Goal: Transaction & Acquisition: Book appointment/travel/reservation

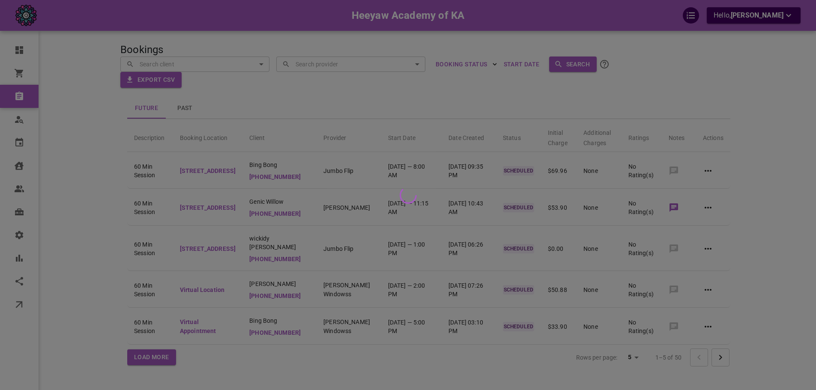
click at [714, 93] on div at bounding box center [408, 195] width 816 height 390
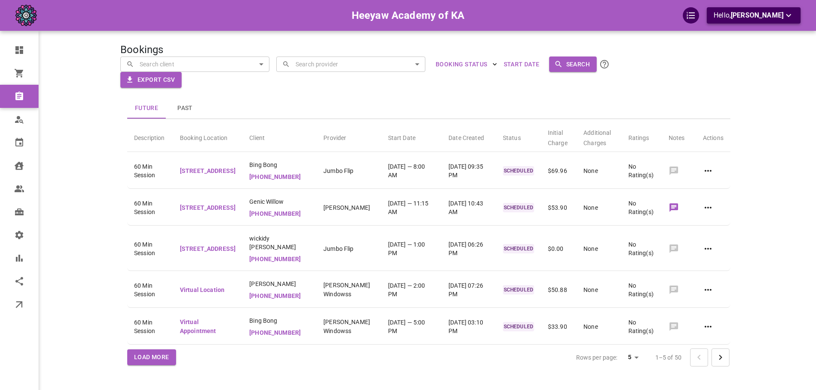
click at [756, 12] on span "[PERSON_NAME]" at bounding box center [756, 15] width 53 height 8
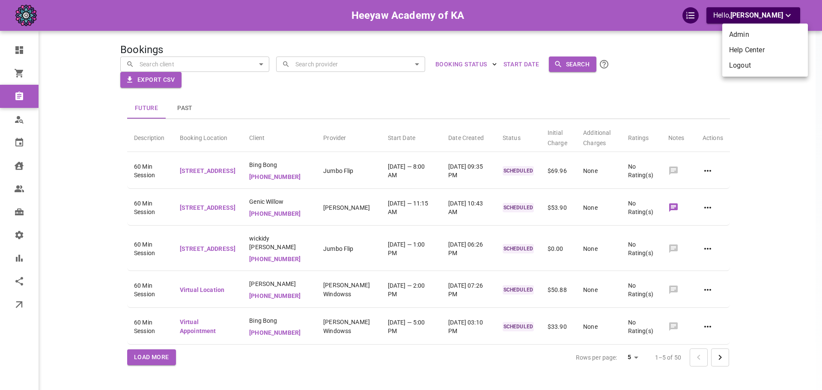
click at [682, 100] on div at bounding box center [411, 195] width 822 height 390
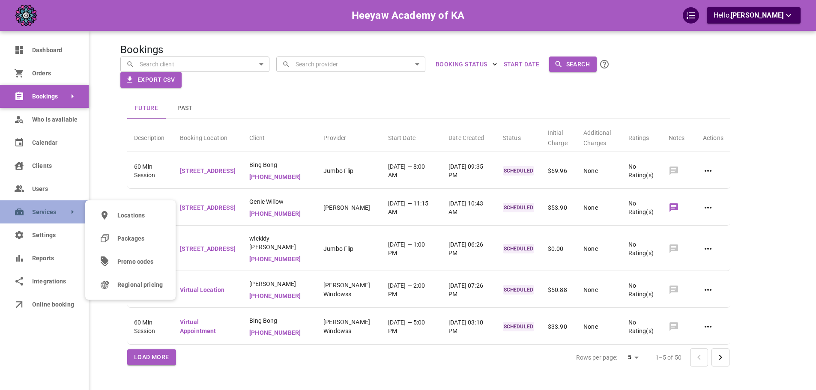
click at [54, 207] on link "Services" at bounding box center [44, 211] width 89 height 23
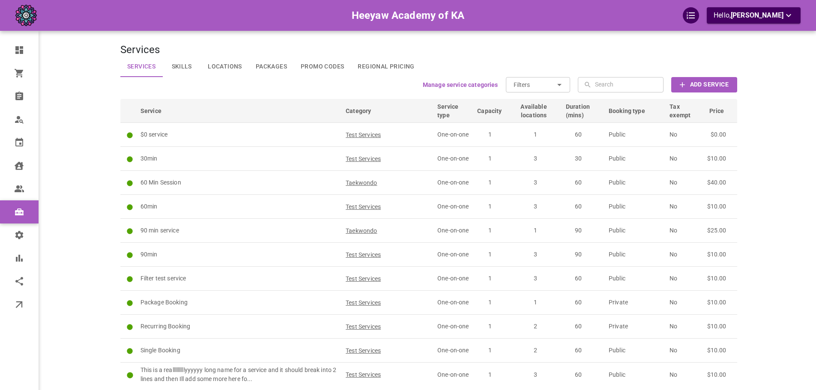
click at [218, 89] on div "Manage service categories Filters ​ ​ ​ ​ Add Service" at bounding box center [428, 84] width 616 height 15
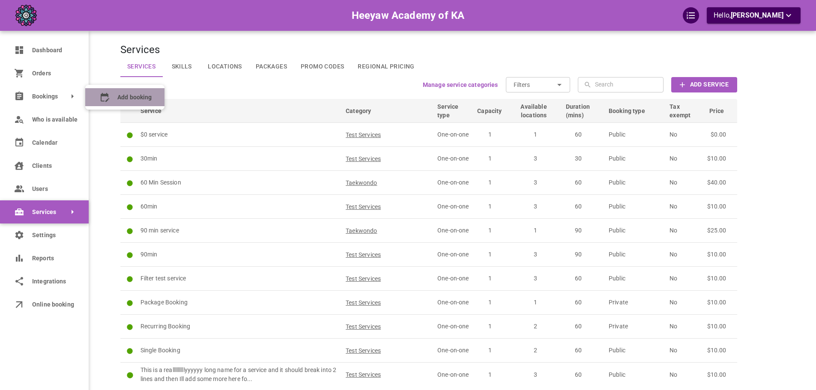
click at [107, 98] on icon at bounding box center [104, 97] width 10 height 10
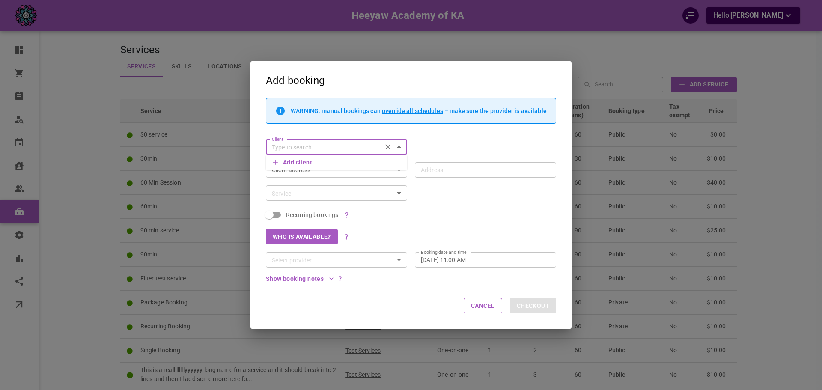
click at [292, 148] on input "Client" at bounding box center [323, 147] width 111 height 11
click at [156, 127] on div "Add booking WARNING: manual bookings can override all schedules – make sure the…" at bounding box center [411, 195] width 822 height 390
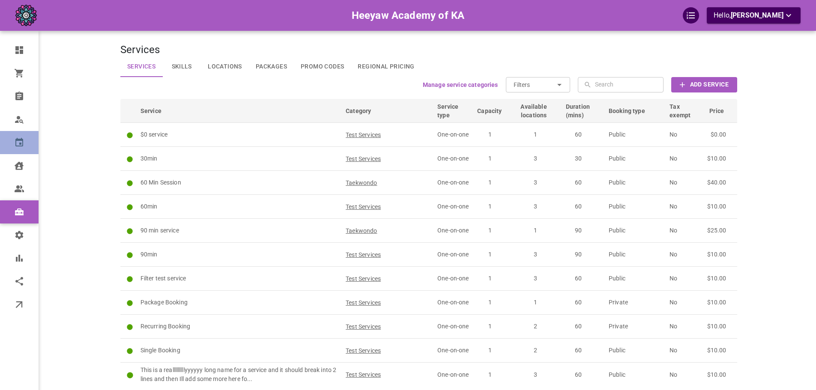
click at [0, 142] on link "Calendar" at bounding box center [19, 142] width 39 height 23
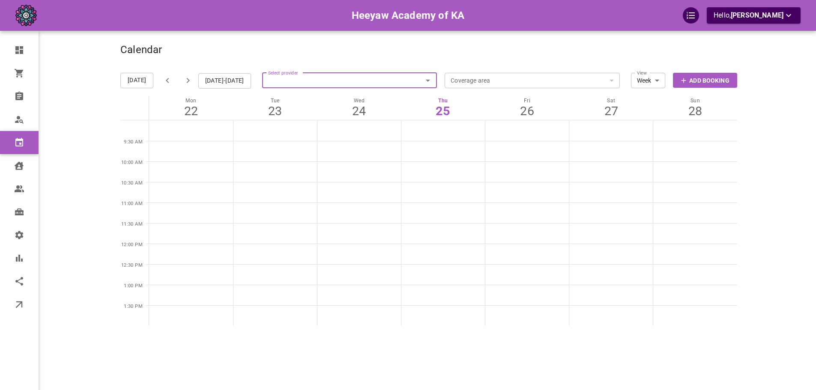
click at [303, 83] on input "Select provider" at bounding box center [349, 80] width 175 height 19
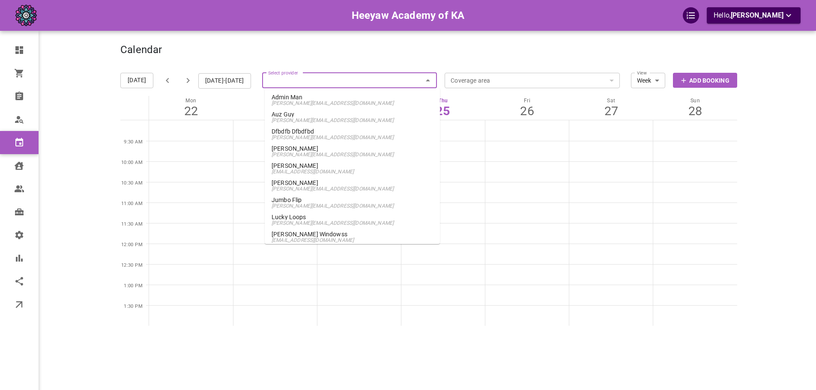
click at [340, 238] on span "omar+heeyawp1@gomarketbox.com" at bounding box center [351, 240] width 161 height 6
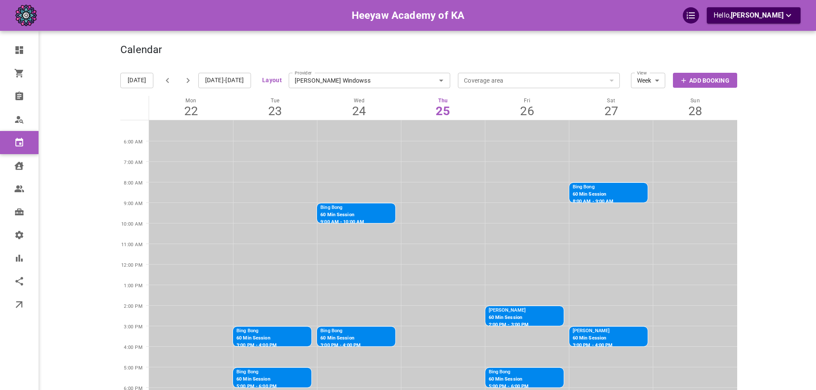
click at [316, 83] on input "Mace Windowss" at bounding box center [370, 80] width 162 height 19
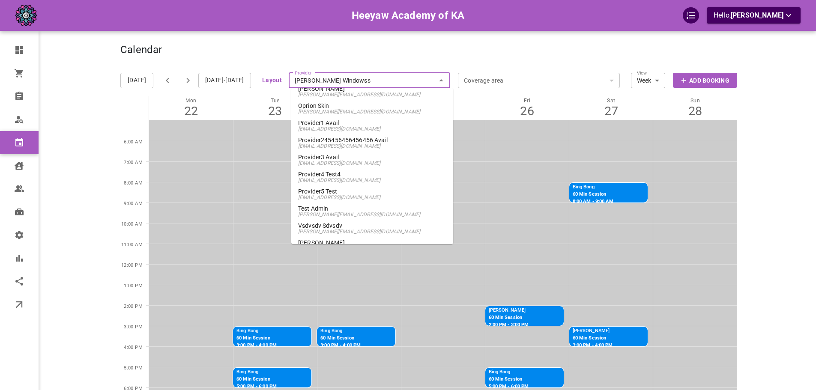
scroll to position [216, 0]
click at [346, 177] on span "omar+heeyawpa3@gomarketbox.com" at bounding box center [372, 179] width 148 height 6
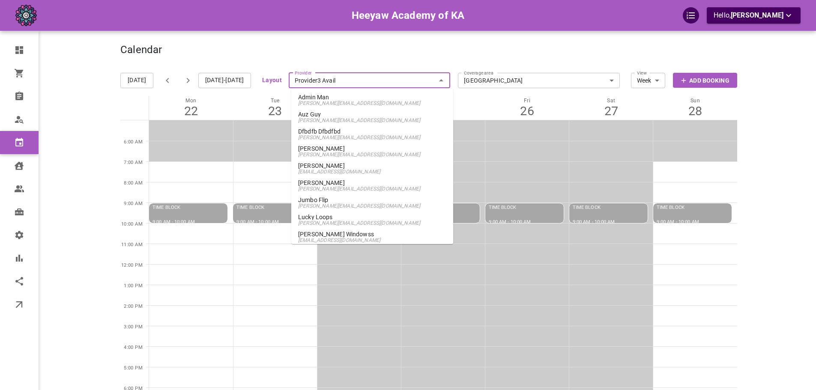
click at [330, 81] on input "Provider3 Avail" at bounding box center [370, 80] width 162 height 19
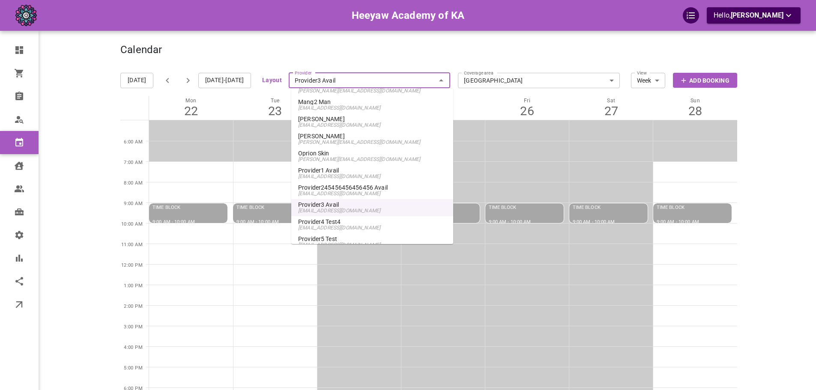
scroll to position [199, 0]
click at [358, 209] on p "Provider4 Test4" at bounding box center [372, 207] width 148 height 6
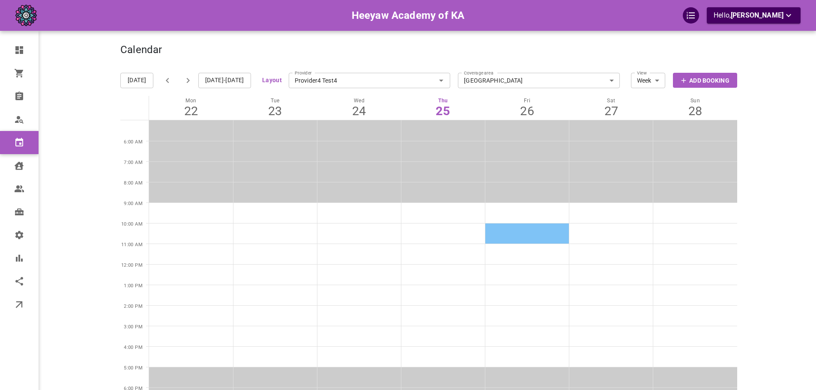
click at [508, 234] on td at bounding box center [527, 233] width 84 height 21
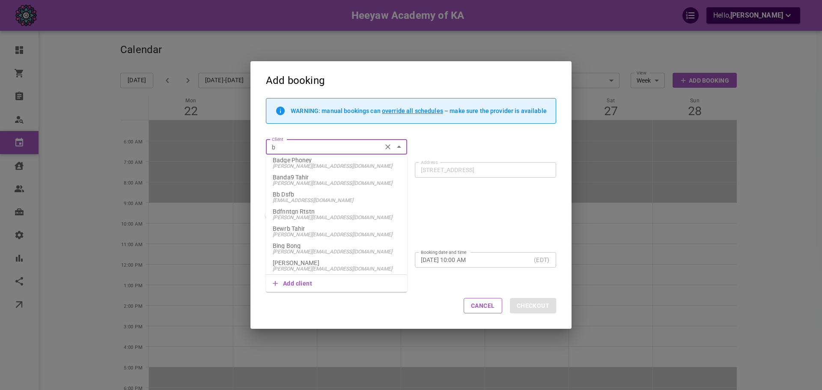
click at [336, 247] on p "Bing Bong" at bounding box center [337, 246] width 128 height 6
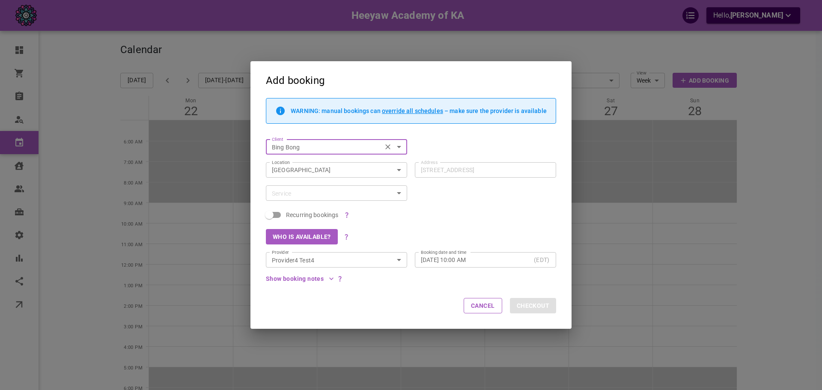
type input "Bing Bong"
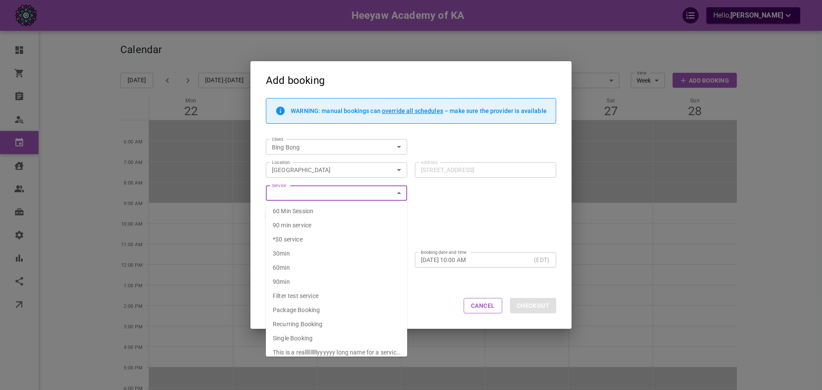
click at [353, 211] on li "60 Min Session" at bounding box center [336, 211] width 141 height 14
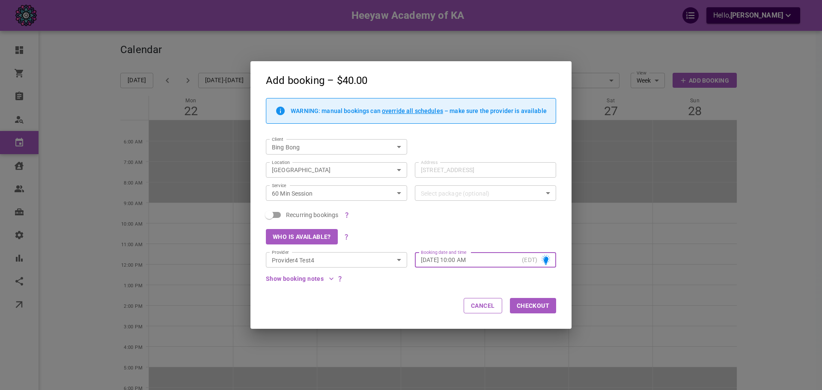
click at [463, 217] on div "Recurring bookings" at bounding box center [407, 211] width 298 height 21
click at [387, 194] on input "60 Min Session" at bounding box center [329, 193] width 122 height 11
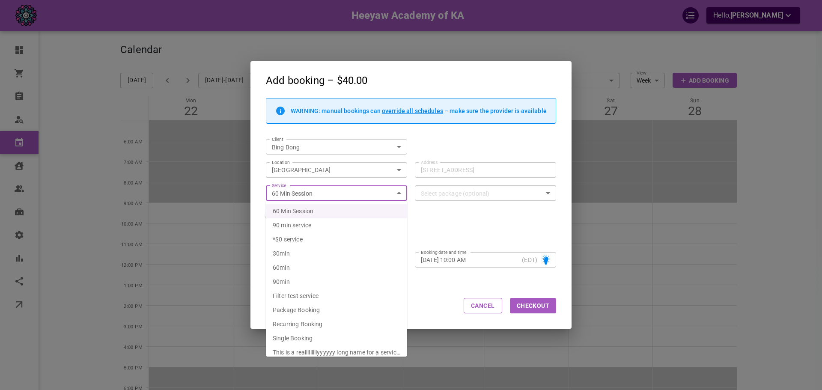
click at [360, 267] on li "60min" at bounding box center [336, 268] width 141 height 14
type input "60min"
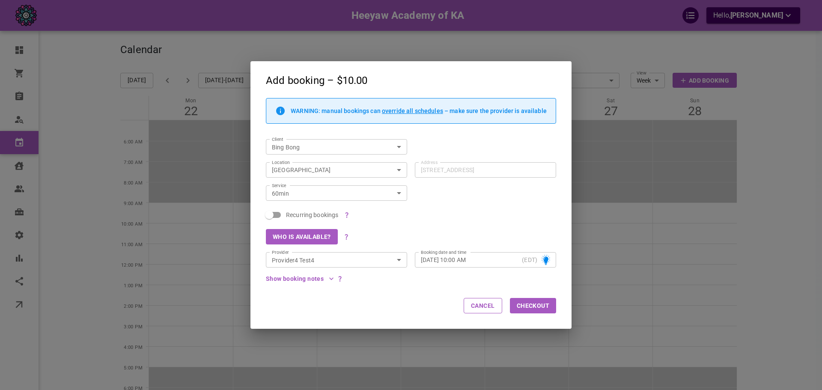
click at [470, 234] on div "Who is available?" at bounding box center [407, 232] width 298 height 23
click at [524, 305] on button "Checkout" at bounding box center [533, 305] width 46 height 15
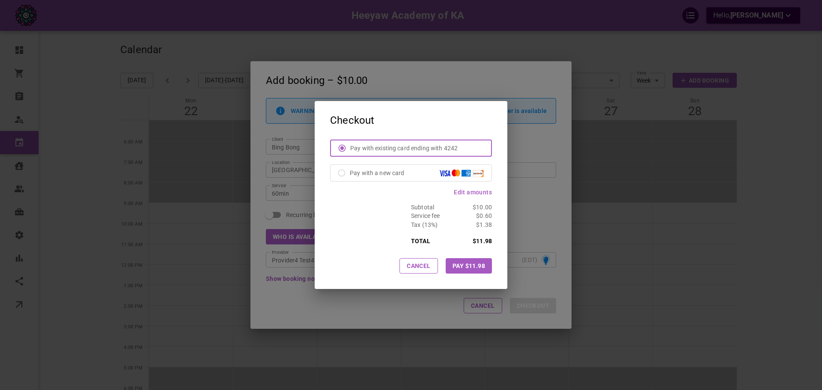
click at [467, 267] on button "Pay $11.98" at bounding box center [469, 265] width 46 height 15
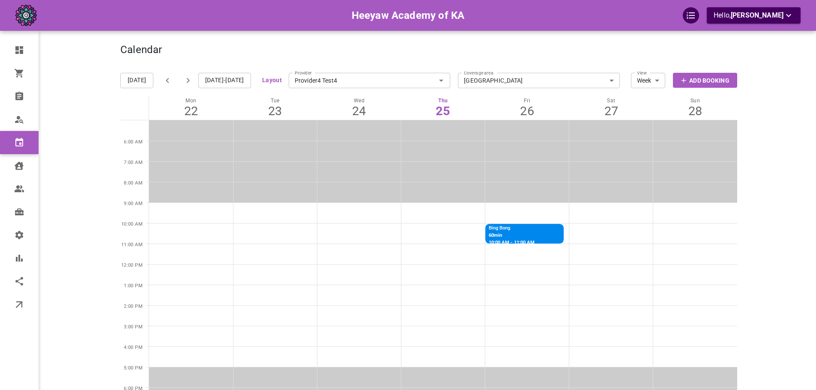
click at [513, 238] on p "60min" at bounding box center [511, 235] width 46 height 7
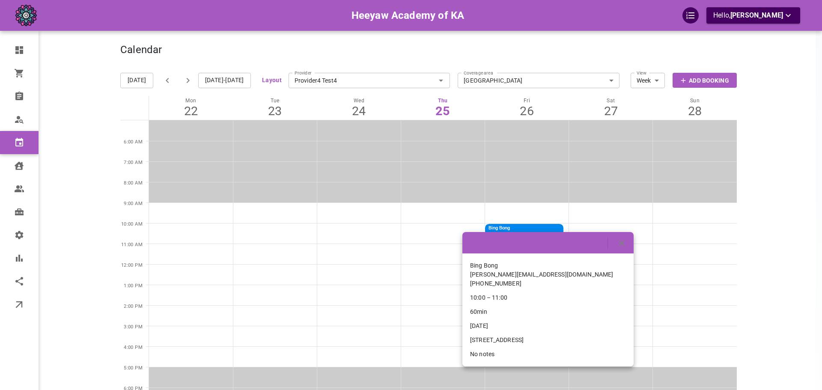
drag, startPoint x: 470, startPoint y: 340, endPoint x: 619, endPoint y: 342, distance: 149.0
click at [619, 342] on div "[STREET_ADDRESS]" at bounding box center [548, 340] width 156 height 9
copy span "[STREET_ADDRESS]"
click at [490, 97] on div at bounding box center [411, 195] width 822 height 390
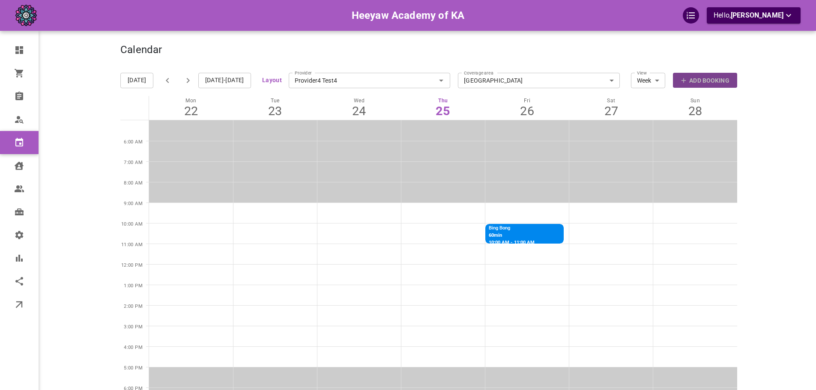
click at [692, 76] on p "Add Booking" at bounding box center [709, 80] width 40 height 9
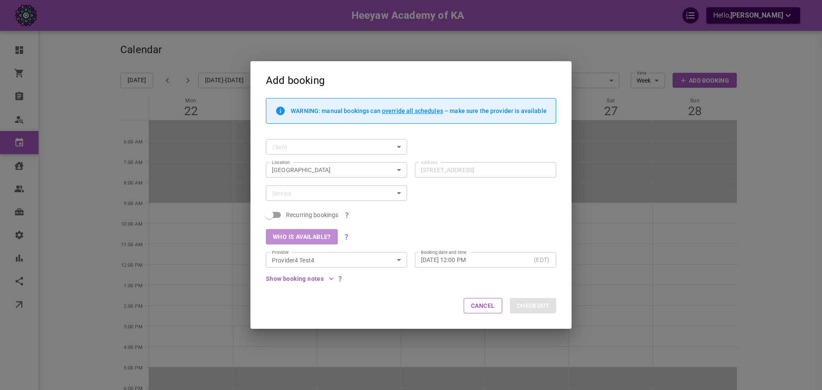
click at [317, 234] on button "Who is available?" at bounding box center [302, 236] width 72 height 15
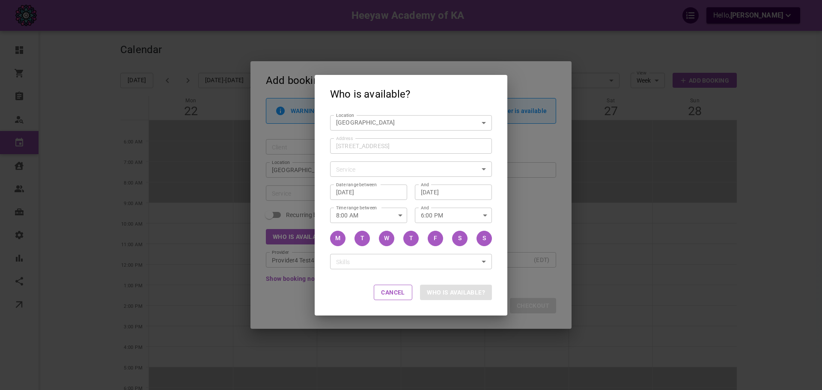
click at [357, 169] on input "Service" at bounding box center [404, 169] width 143 height 11
drag, startPoint x: 357, startPoint y: 159, endPoint x: 360, endPoint y: 142, distance: 17.9
click at [357, 159] on div "Service Service" at bounding box center [407, 165] width 170 height 23
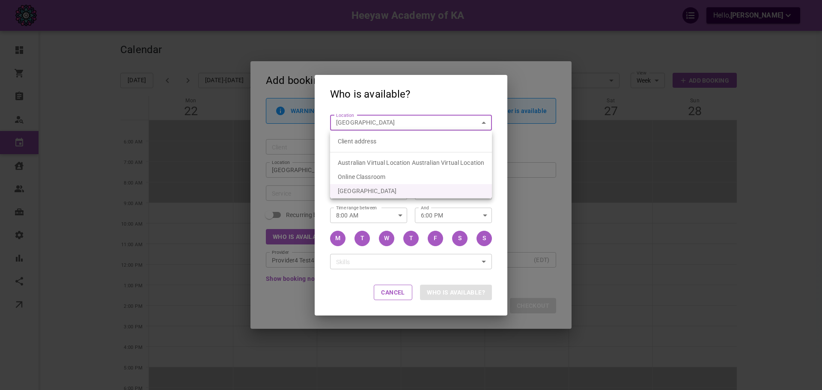
click at [366, 126] on body "Heeyaw Academy of KA Hello, Omar Tahir Dashboard Orders Bookings Who is availab…" at bounding box center [411, 272] width 822 height 544
click at [367, 137] on li "Client address" at bounding box center [411, 141] width 162 height 14
type input "customerLocation"
click at [367, 148] on input "Address Address" at bounding box center [406, 145] width 149 height 11
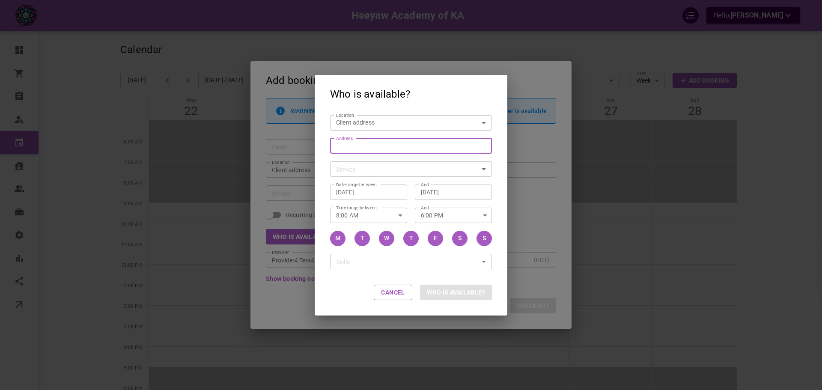
paste input "80 Red Cardinal Trail, Richmond Hill, ON L4E 4B8"
type input "80 Red Cardinal Trail, Richmond Hill, ON L4E 4B8"
click at [365, 161] on span "Red Cardinal Trail" at bounding box center [380, 164] width 51 height 7
type input "80 Red Cardinal Trail, Richmond Hill, ON L4E 4B8, Canada"
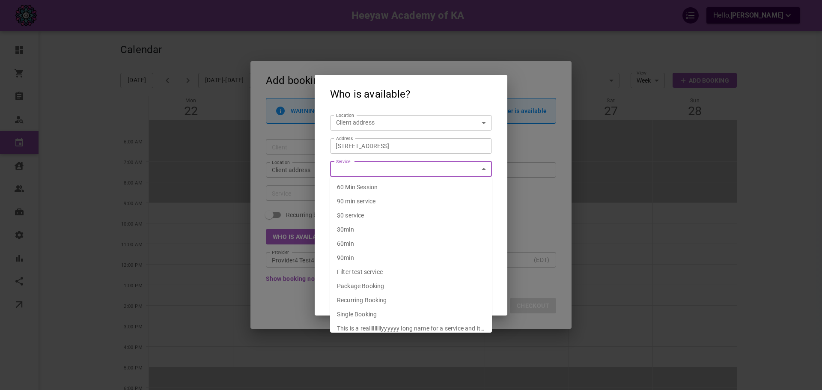
click at [367, 232] on li "30min" at bounding box center [411, 230] width 162 height 14
type input "30min"
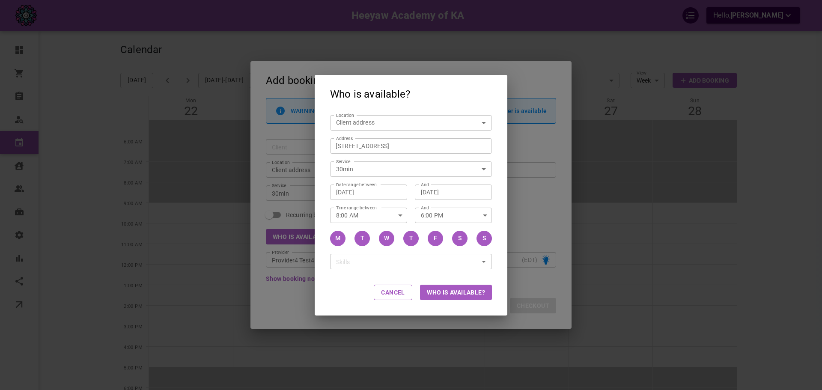
click at [413, 203] on div "And 6:00 PM And" at bounding box center [449, 211] width 85 height 23
click at [437, 290] on button "Who is available?" at bounding box center [456, 292] width 72 height 15
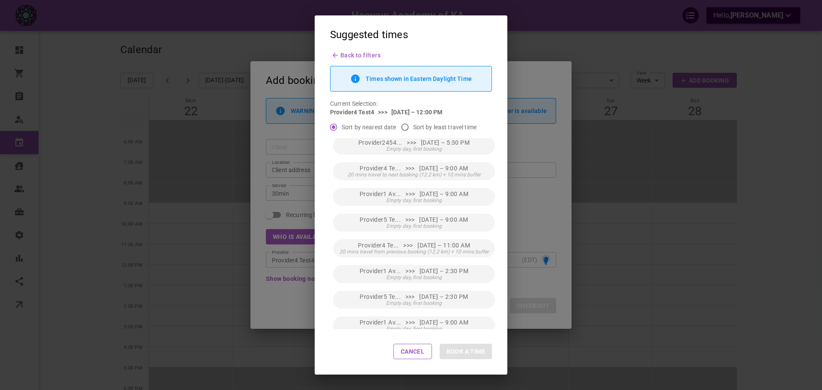
scroll to position [128, 0]
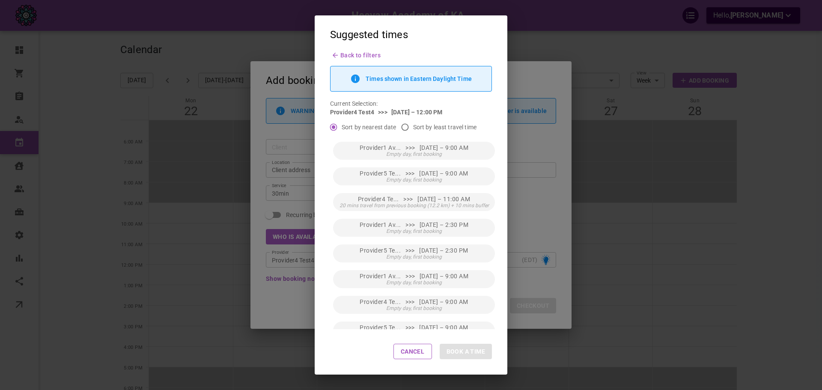
click at [345, 57] on span "Back to filters" at bounding box center [360, 55] width 40 height 7
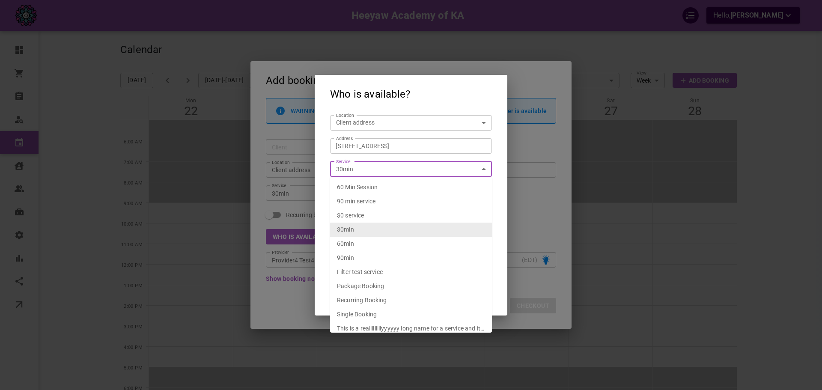
click at [379, 169] on input "30min" at bounding box center [404, 169] width 143 height 11
click at [368, 247] on li "60min" at bounding box center [411, 244] width 162 height 14
type input "60min"
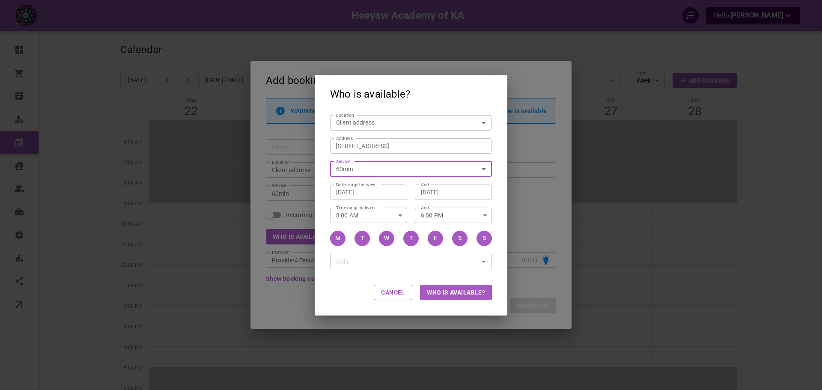
click at [459, 293] on button "Who is available?" at bounding box center [456, 292] width 72 height 15
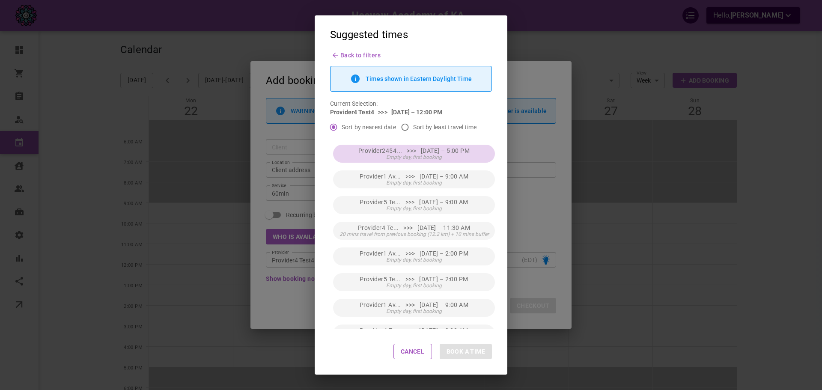
scroll to position [86, 0]
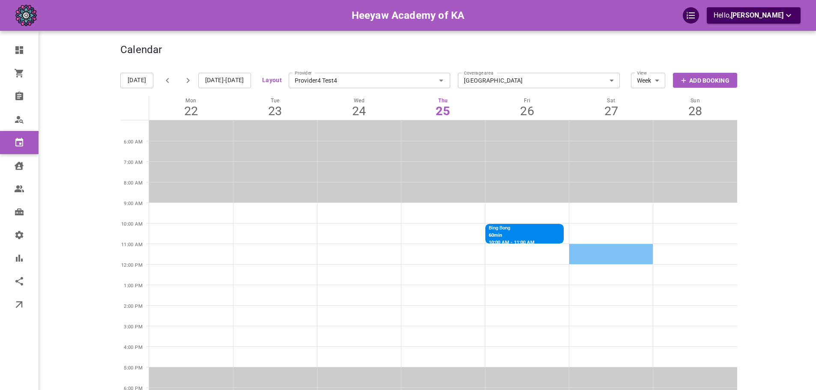
click at [599, 251] on td at bounding box center [611, 254] width 84 height 21
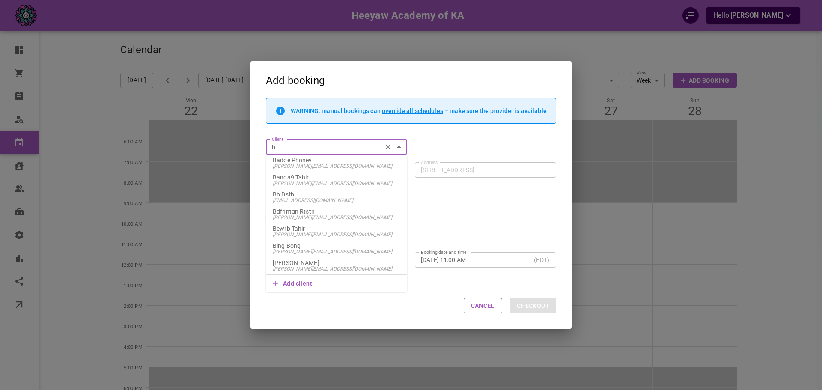
click at [286, 243] on p "Bing Bong" at bounding box center [337, 246] width 128 height 6
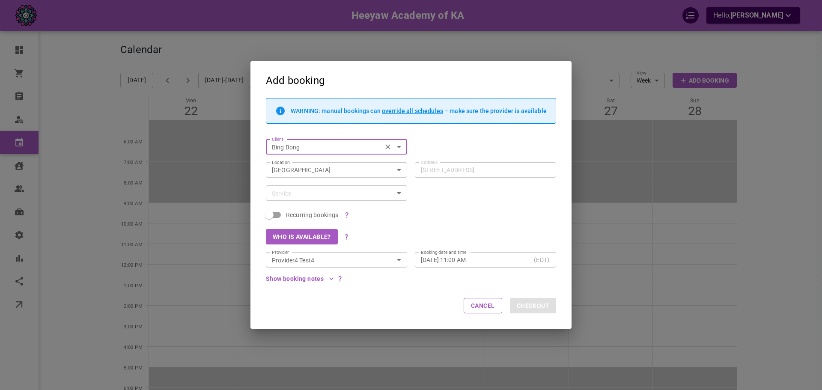
type input "Bing Bong"
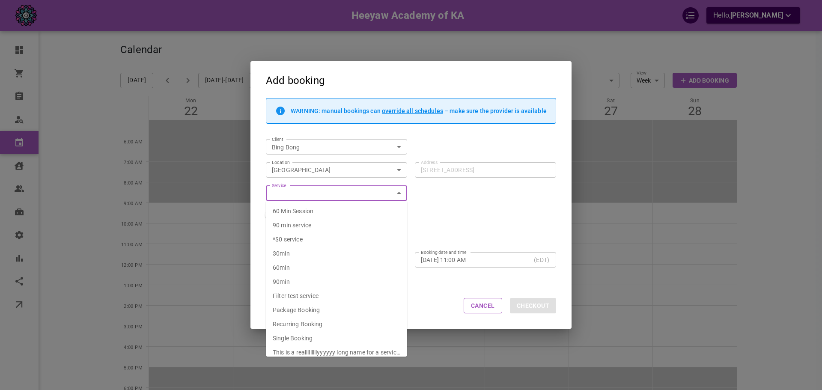
click at [303, 253] on li "30min" at bounding box center [336, 254] width 141 height 14
type input "30min"
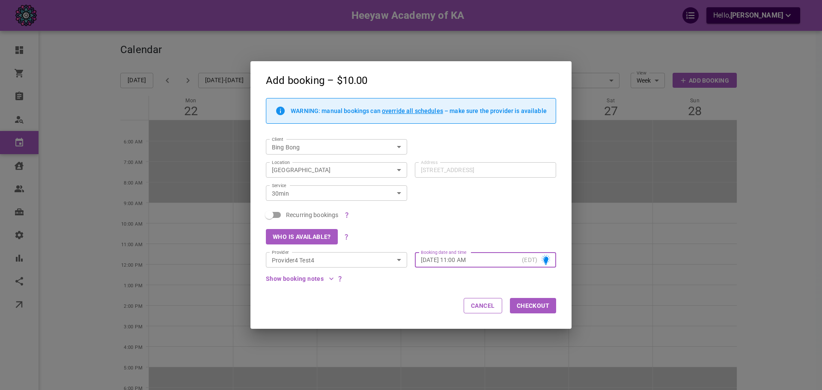
click at [534, 304] on button "Checkout" at bounding box center [533, 305] width 46 height 15
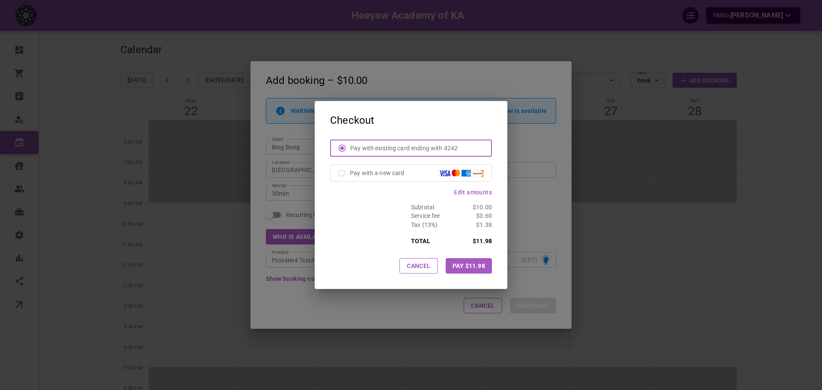
click at [475, 270] on button "Pay $11.98" at bounding box center [469, 265] width 46 height 15
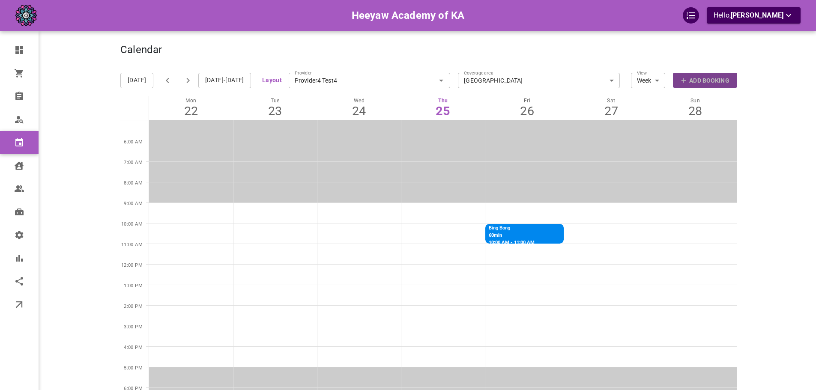
click at [684, 81] on icon "button" at bounding box center [683, 80] width 5 height 5
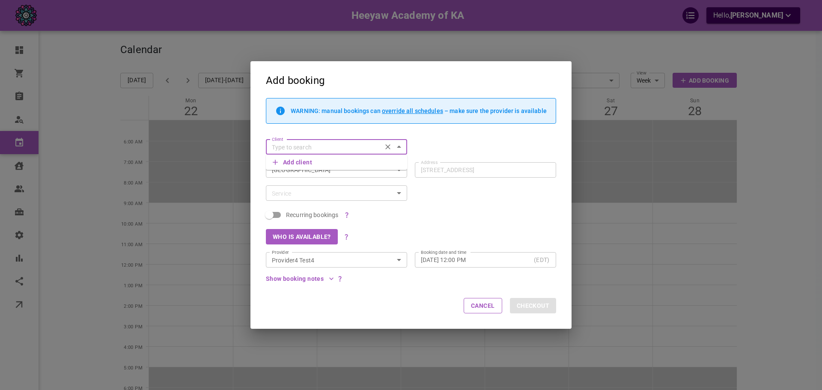
click at [291, 240] on button "Who is available?" at bounding box center [302, 236] width 72 height 15
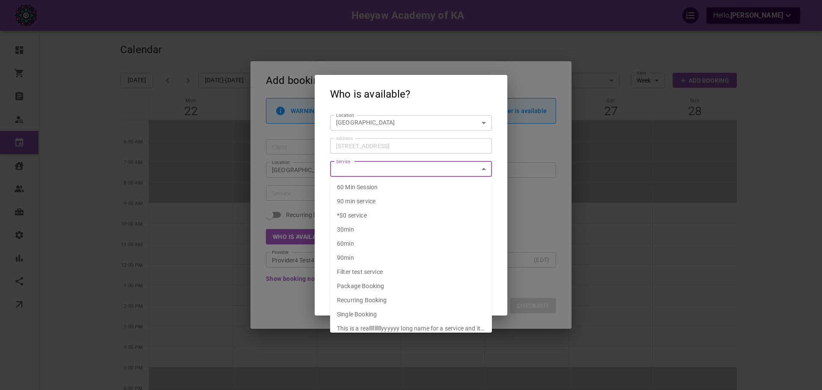
click at [351, 169] on input "Service" at bounding box center [404, 169] width 143 height 11
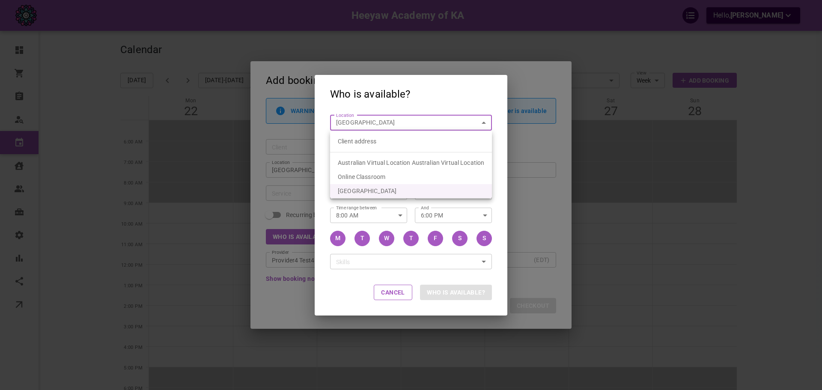
click at [358, 126] on body "Heeyaw Academy of KA Hello, Omar Tahir Dashboard Orders Bookings Who is availab…" at bounding box center [411, 272] width 822 height 544
click at [351, 142] on li "Client address" at bounding box center [411, 141] width 162 height 14
type input "customerLocation"
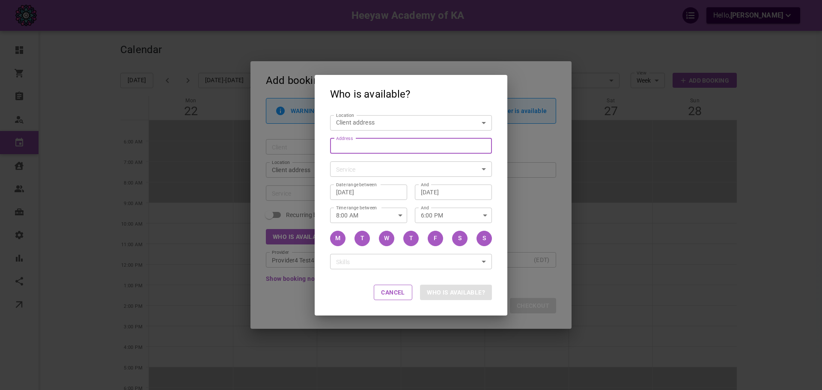
click at [352, 146] on input "Address Address" at bounding box center [406, 145] width 149 height 11
paste input "80 Red Cardinal Trail, Richmond Hill, ON L4E 4B8"
type input "80 Red Cardinal Trail, Richmond Hill, ON L4E 4B8"
click at [379, 169] on p "Richmond Hill, ON L4E 4B8, Canada" at bounding box center [416, 173] width 138 height 9
type input "80 Red Cardinal Trail, Richmond Hill, ON L4E 4B8, Canada"
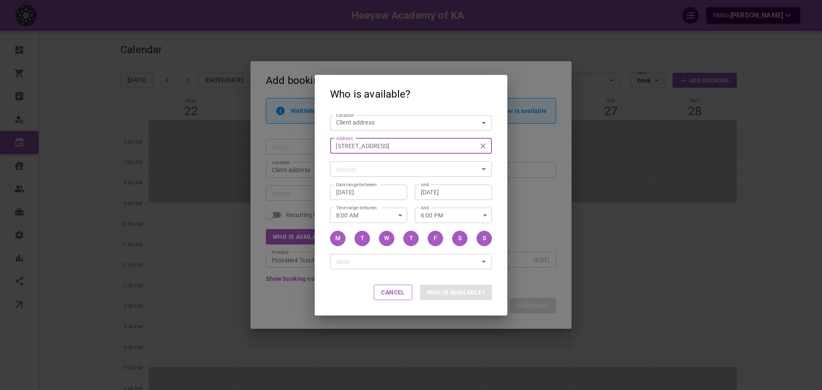
type input "80 Red Cardinal Trail, Richmond Hill, ON L4E 4B8, Canada"
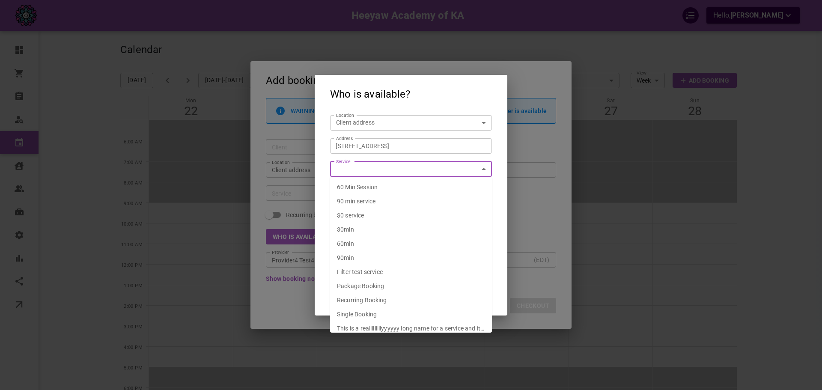
click at [366, 247] on li "60min" at bounding box center [411, 244] width 162 height 14
type input "60min"
click at [366, 168] on input "60min" at bounding box center [404, 169] width 143 height 11
click at [325, 176] on div "Service 60min Service" at bounding box center [407, 165] width 170 height 23
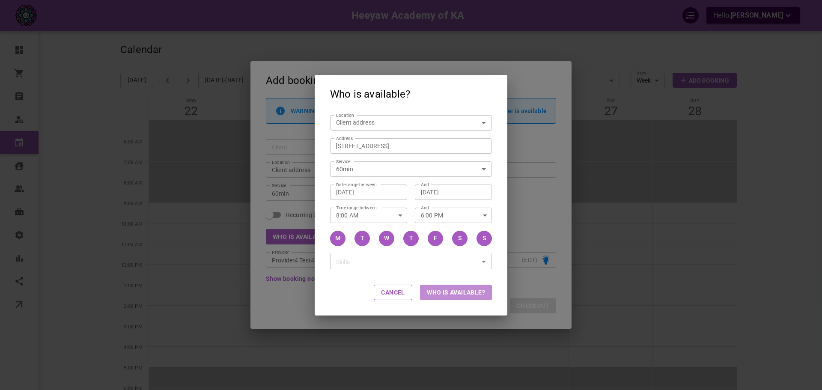
click at [459, 294] on button "Who is available?" at bounding box center [456, 292] width 72 height 15
click at [459, 289] on button "Who is available?" at bounding box center [456, 292] width 72 height 15
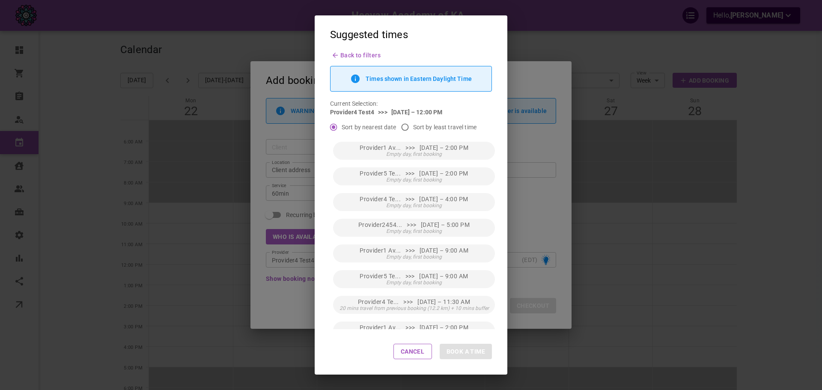
click at [408, 125] on input "Sort by least travel time" at bounding box center [405, 127] width 16 height 16
radio input "true"
click at [360, 59] on div "Back to filters Times shown in Eastern Daylight Time Current Selection: Provide…" at bounding box center [411, 91] width 193 height 78
click at [363, 54] on span "Back to filters" at bounding box center [360, 55] width 40 height 7
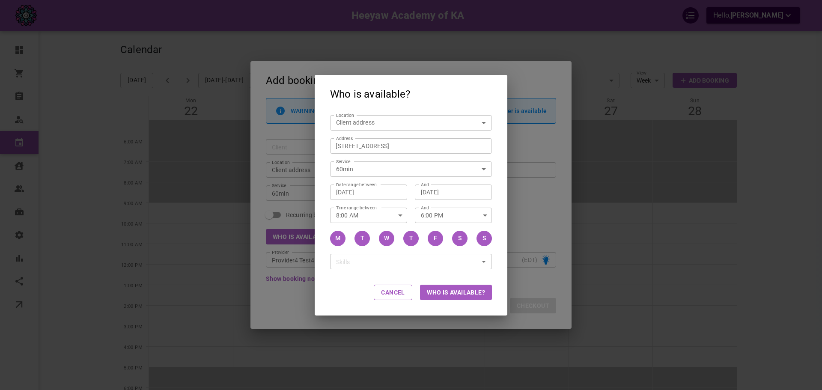
click at [390, 175] on div "60min Service" at bounding box center [411, 168] width 162 height 15
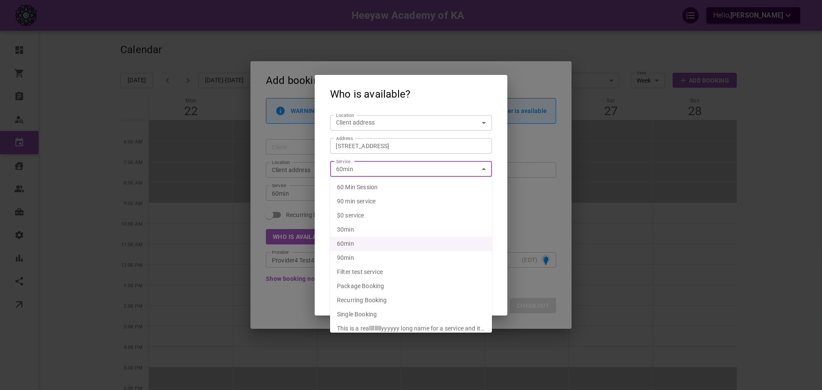
click at [375, 230] on li "30min" at bounding box center [411, 230] width 162 height 14
type input "30min"
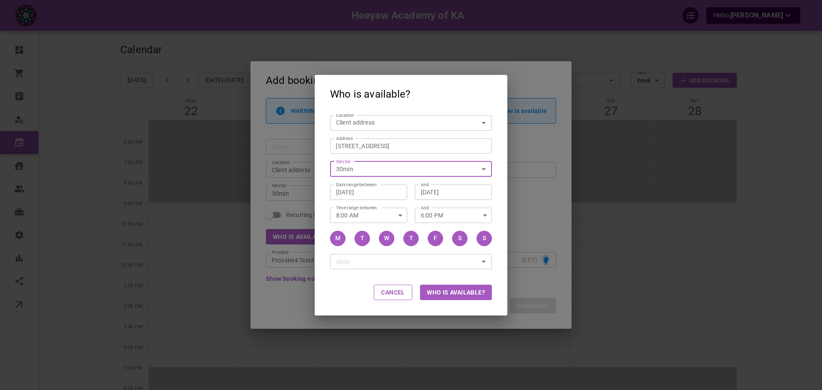
click at [412, 185] on div "And Oct 02, 2025 And" at bounding box center [449, 188] width 85 height 23
click at [411, 200] on div "And 6:00 PM And" at bounding box center [449, 211] width 85 height 23
click at [465, 290] on button "Who is available?" at bounding box center [456, 292] width 72 height 15
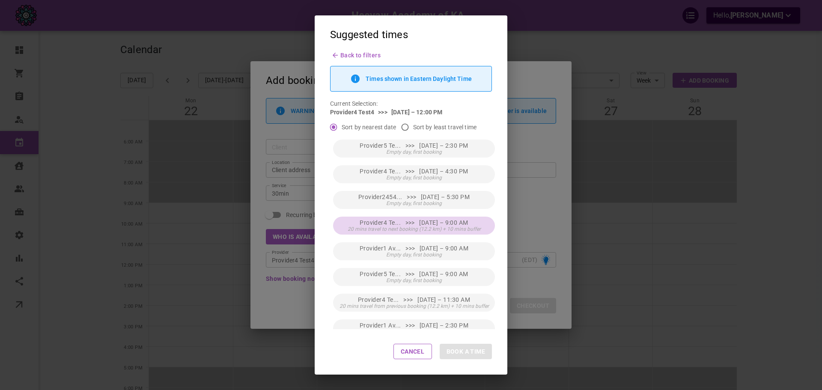
scroll to position [43, 0]
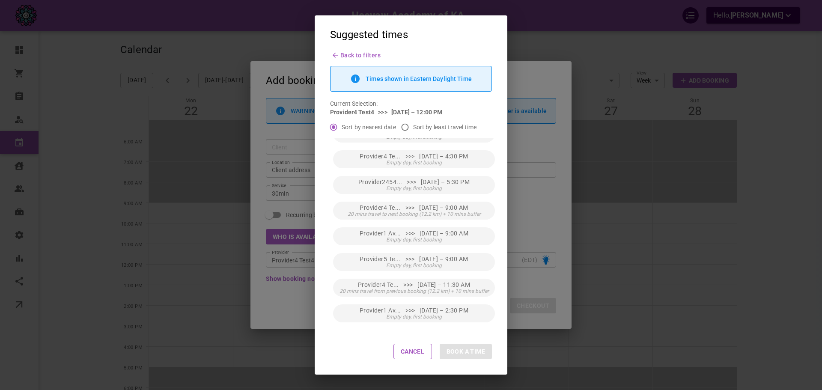
click at [350, 59] on div "Back to filters Times shown in Eastern Daylight Time Current Selection: Provide…" at bounding box center [411, 91] width 193 height 78
click at [351, 54] on span "Back to filters" at bounding box center [360, 55] width 40 height 7
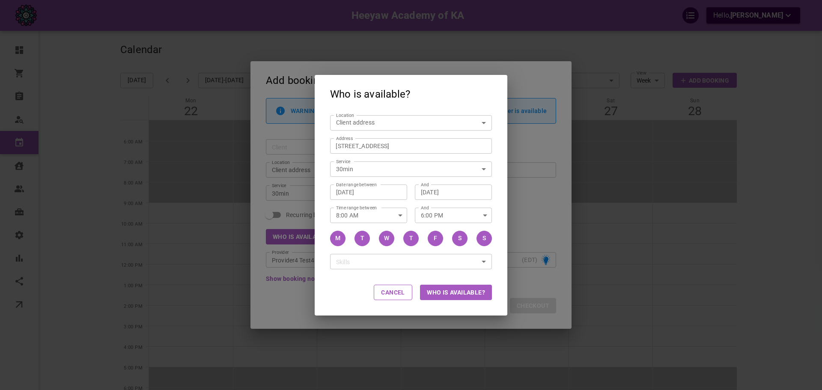
click at [435, 292] on button "Who is available?" at bounding box center [456, 292] width 72 height 15
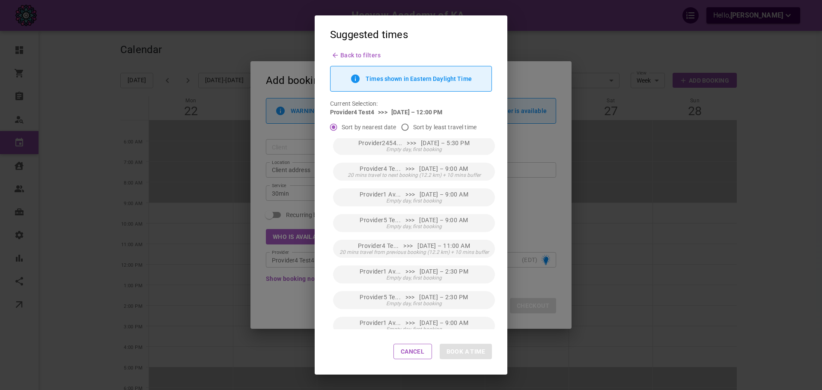
scroll to position [86, 0]
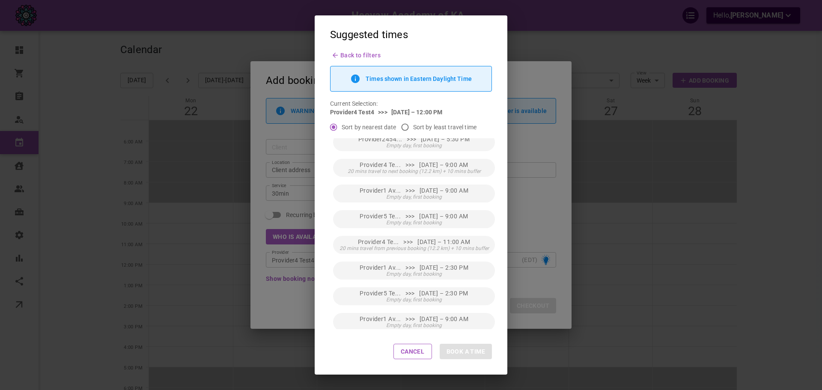
click at [339, 54] on icon "button" at bounding box center [335, 55] width 10 height 8
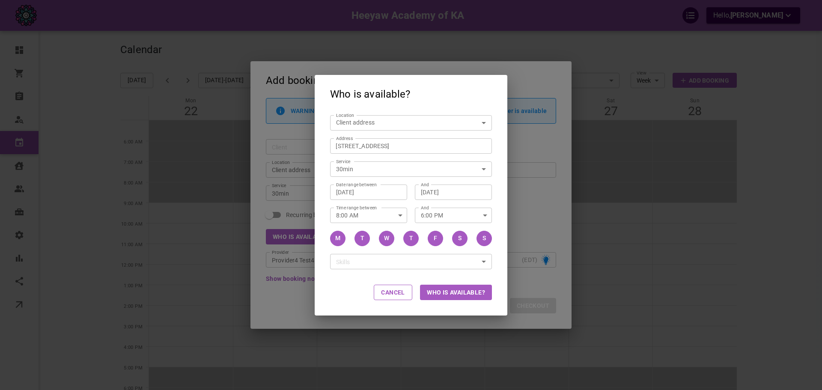
click at [458, 288] on button "Who is available?" at bounding box center [456, 292] width 72 height 15
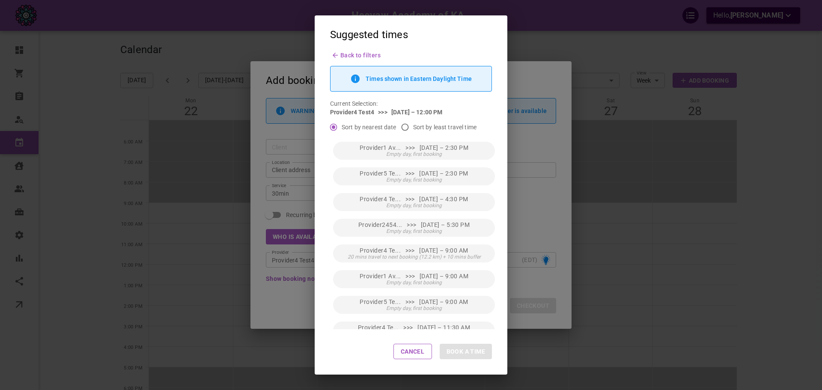
click at [453, 127] on span "Sort by least travel time" at bounding box center [444, 127] width 63 height 9
click at [413, 127] on input "Sort by least travel time" at bounding box center [405, 127] width 16 height 16
radio input "true"
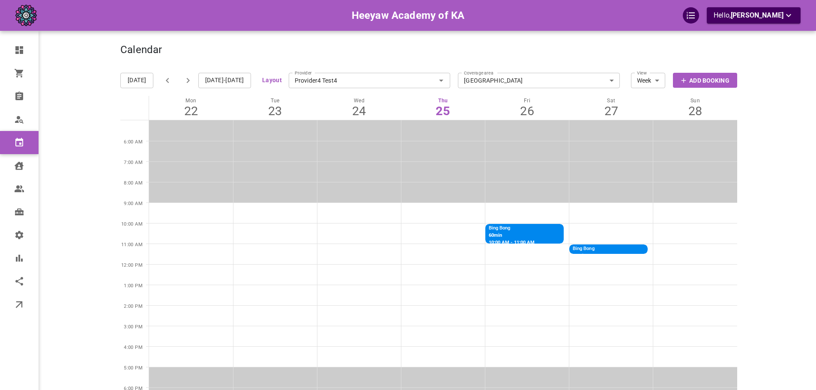
click at [268, 80] on button "Layout" at bounding box center [272, 80] width 20 height 11
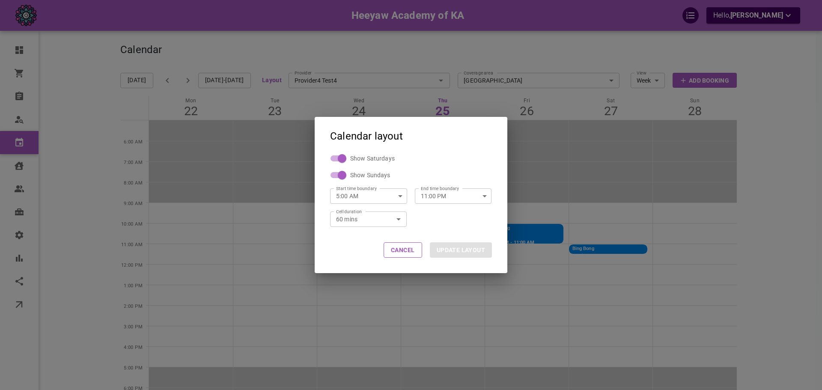
click at [397, 215] on body "Heeyaw Academy of KA Hello, [PERSON_NAME] Dashboard Orders Bookings Who is avai…" at bounding box center [411, 272] width 822 height 544
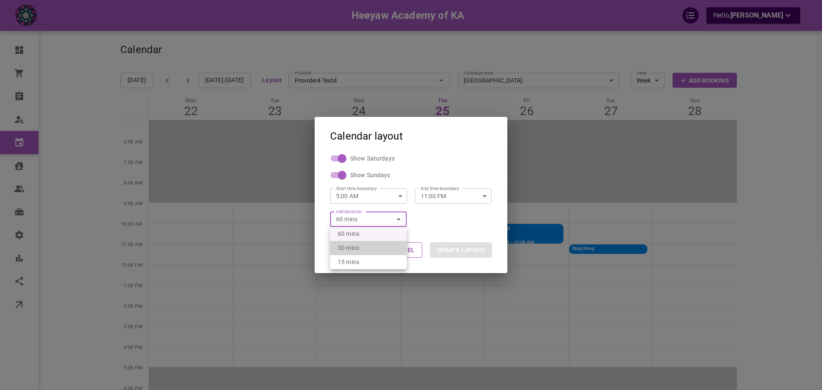
click at [380, 247] on li "30 mins" at bounding box center [368, 248] width 77 height 14
type input "30"
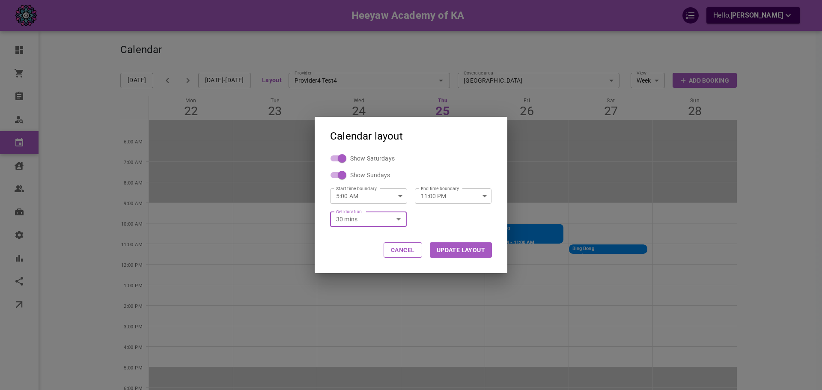
click at [443, 248] on button "UPDATE LAYOUT" at bounding box center [461, 249] width 62 height 15
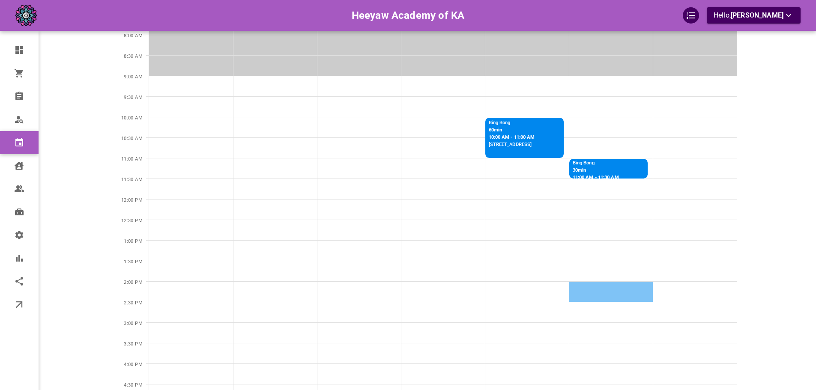
scroll to position [257, 0]
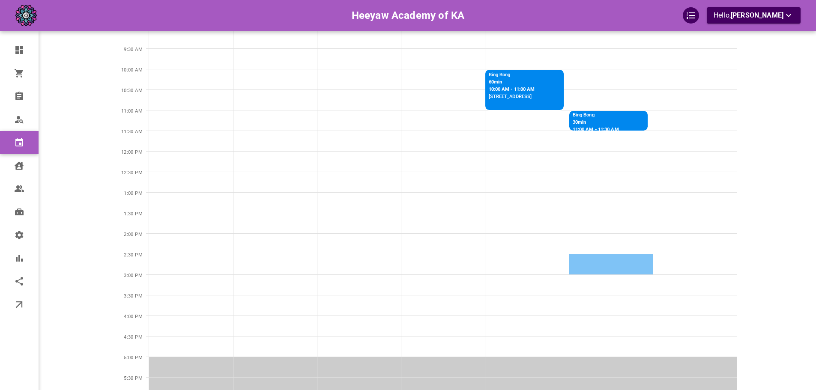
click at [605, 259] on td at bounding box center [611, 264] width 84 height 21
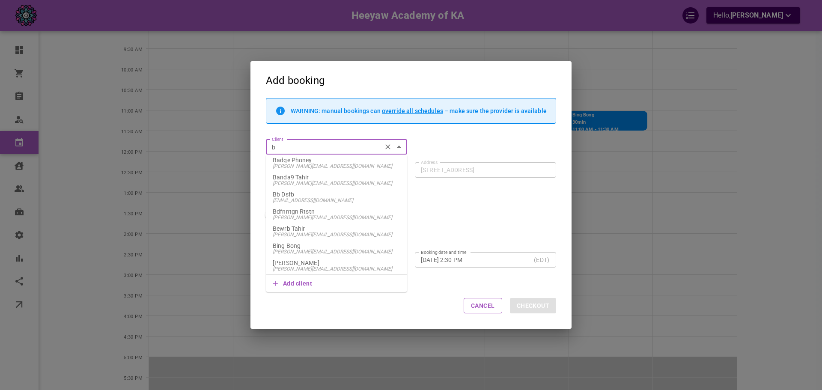
click at [318, 245] on p "Bing Bong" at bounding box center [337, 246] width 128 height 6
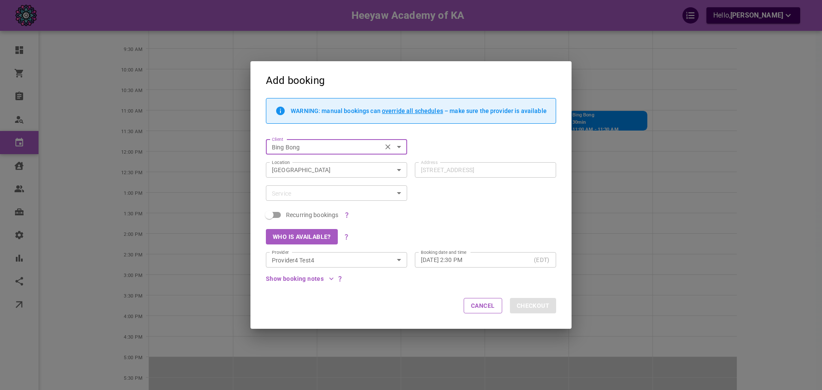
type input "Bing Bong"
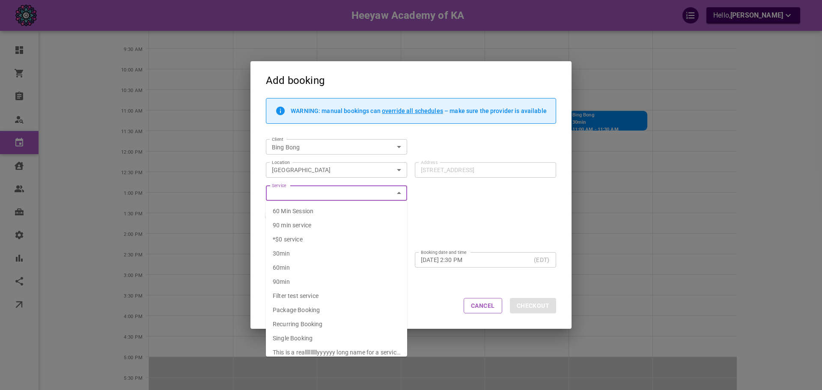
click at [312, 256] on li "30min" at bounding box center [336, 254] width 141 height 14
type input "30min"
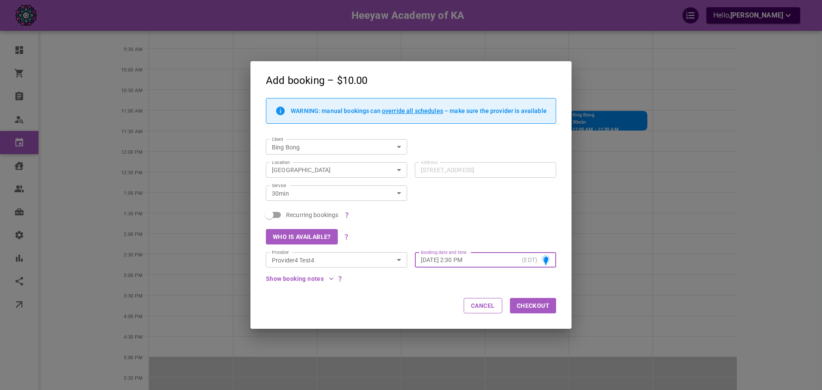
click at [513, 303] on button "Checkout" at bounding box center [533, 305] width 46 height 15
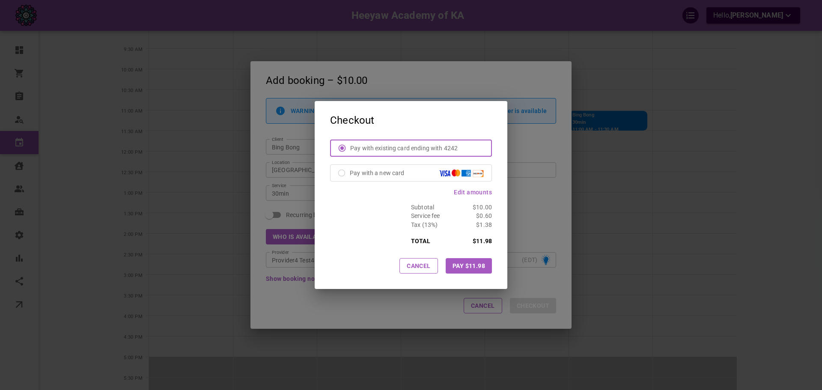
click at [458, 264] on button "Pay $11.98" at bounding box center [469, 265] width 46 height 15
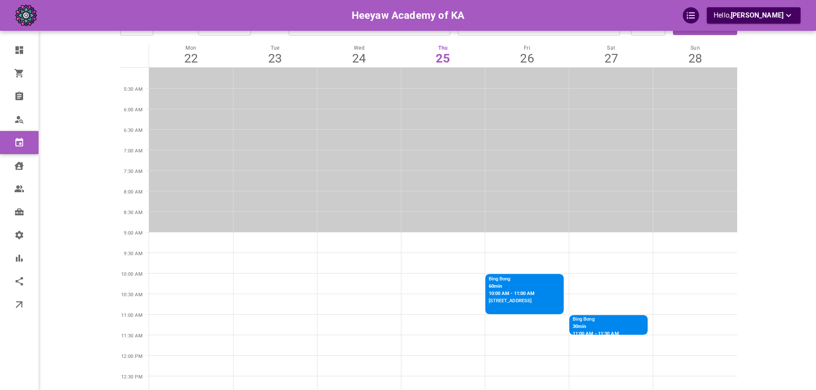
scroll to position [224, 0]
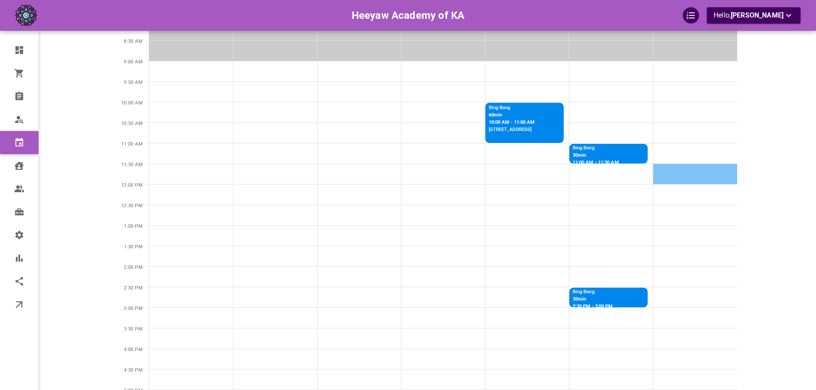
click at [688, 172] on td at bounding box center [695, 174] width 84 height 21
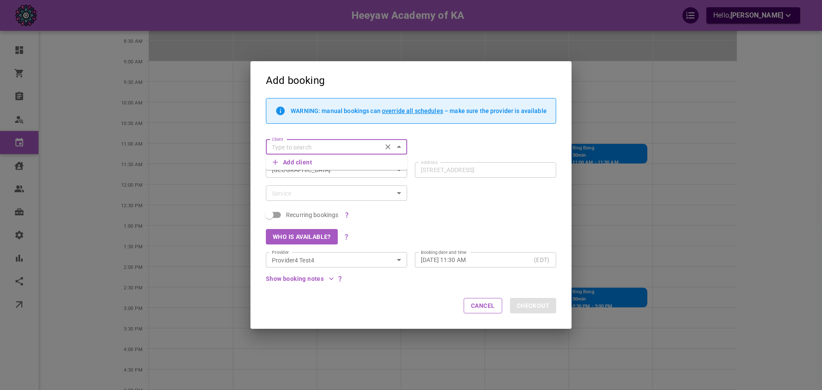
click at [309, 194] on input "Service" at bounding box center [329, 193] width 122 height 11
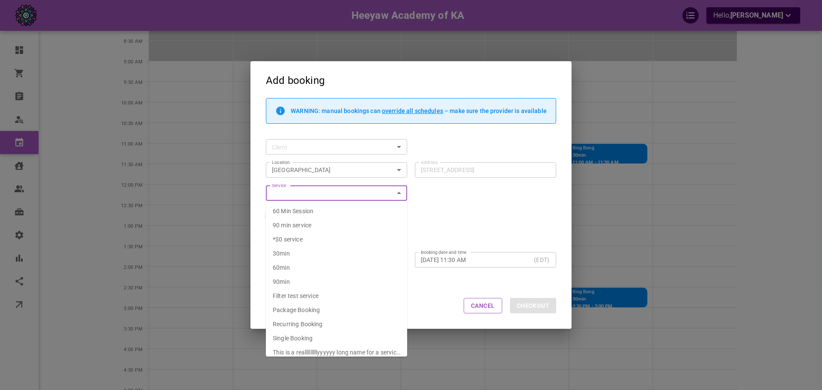
click at [307, 286] on li "90min" at bounding box center [336, 282] width 141 height 14
type input "90min"
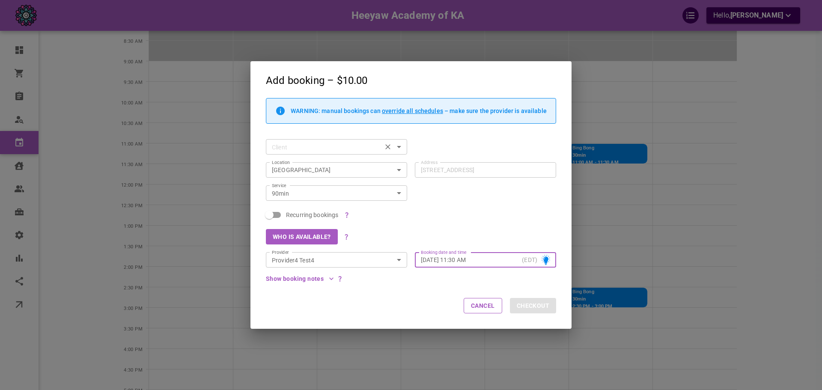
click at [355, 150] on input "Client" at bounding box center [323, 147] width 111 height 11
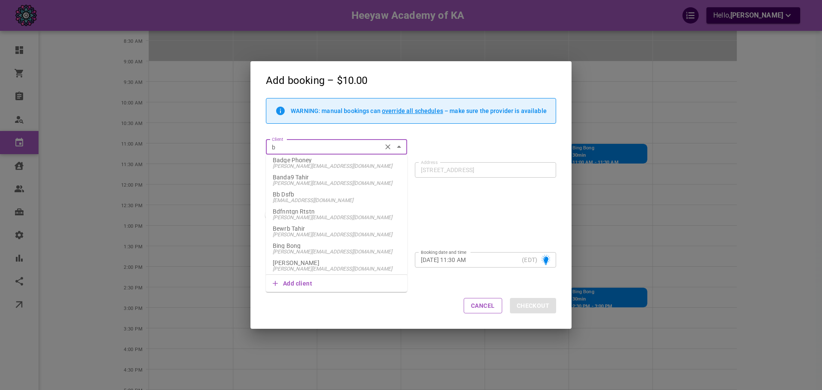
click at [315, 247] on p "Bing Bong" at bounding box center [337, 246] width 128 height 6
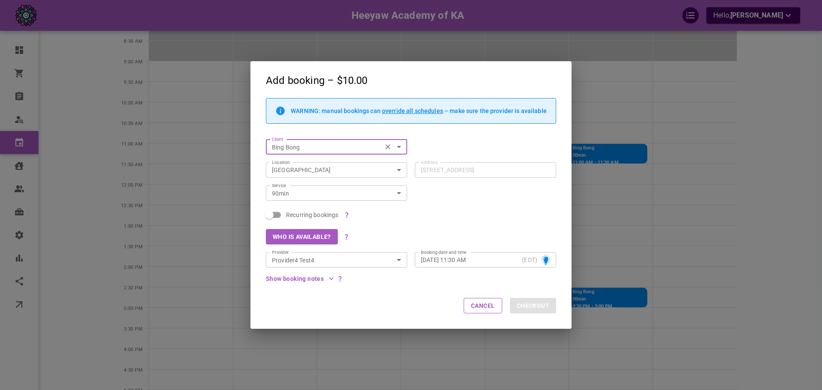
type input "Bing Bong"
click at [528, 304] on button "Checkout" at bounding box center [533, 305] width 46 height 15
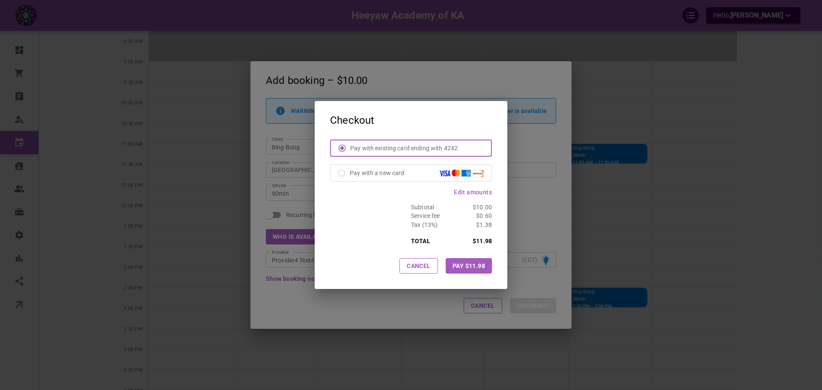
click at [485, 269] on button "Pay $11.98" at bounding box center [469, 265] width 46 height 15
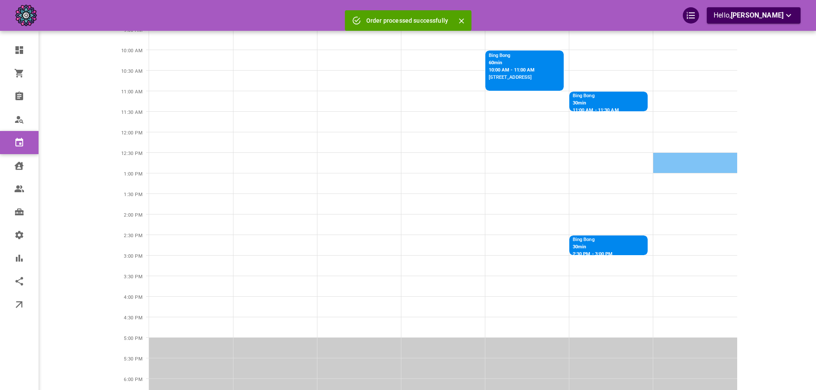
scroll to position [267, 0]
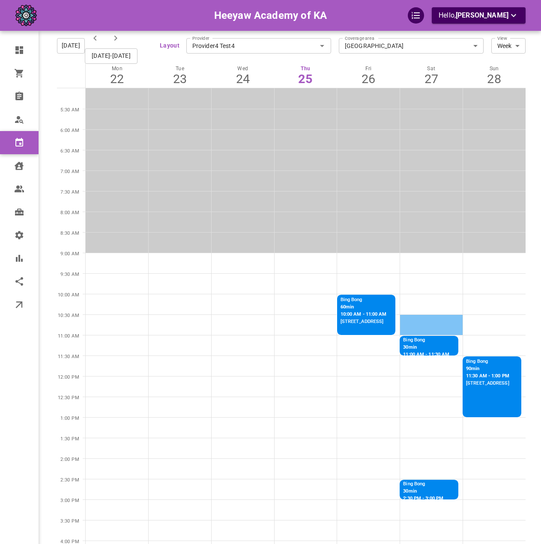
scroll to position [128, 0]
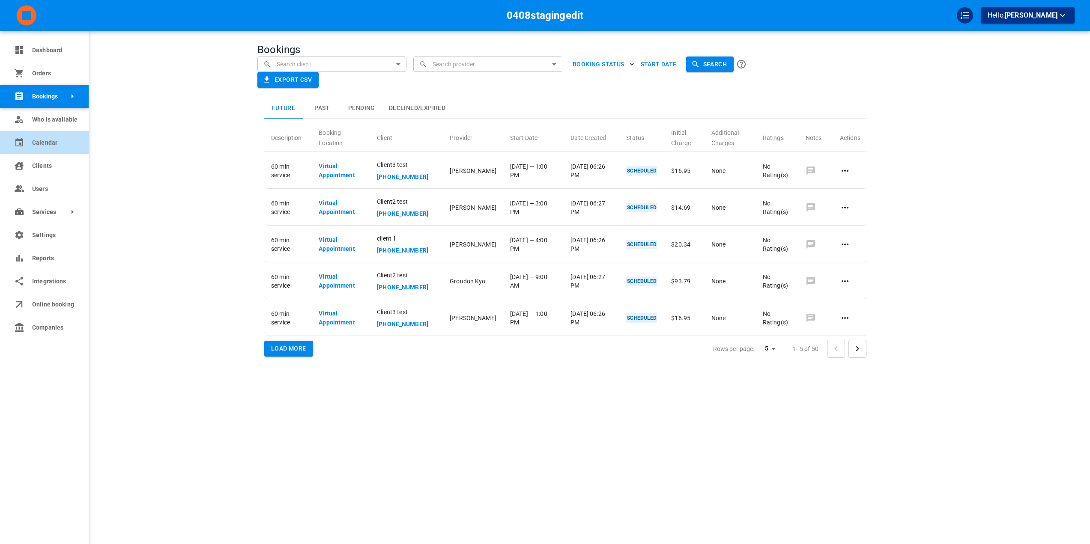
click at [26, 137] on link "Calendar" at bounding box center [44, 142] width 89 height 23
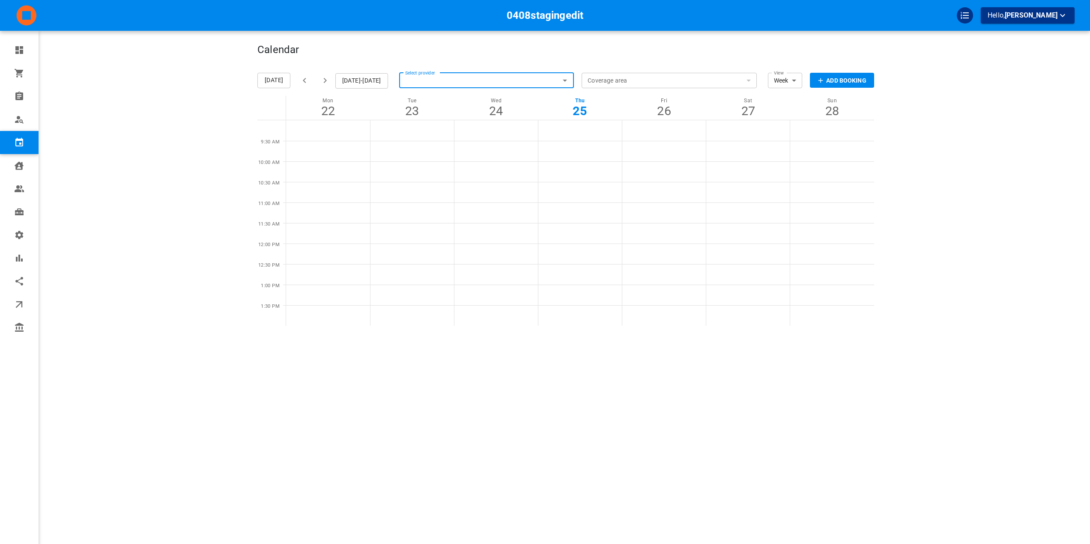
click at [450, 78] on input "Select provider" at bounding box center [486, 80] width 175 height 19
click at [447, 104] on span "omar+0408sgk@gomarketbox.com" at bounding box center [488, 103] width 161 height 6
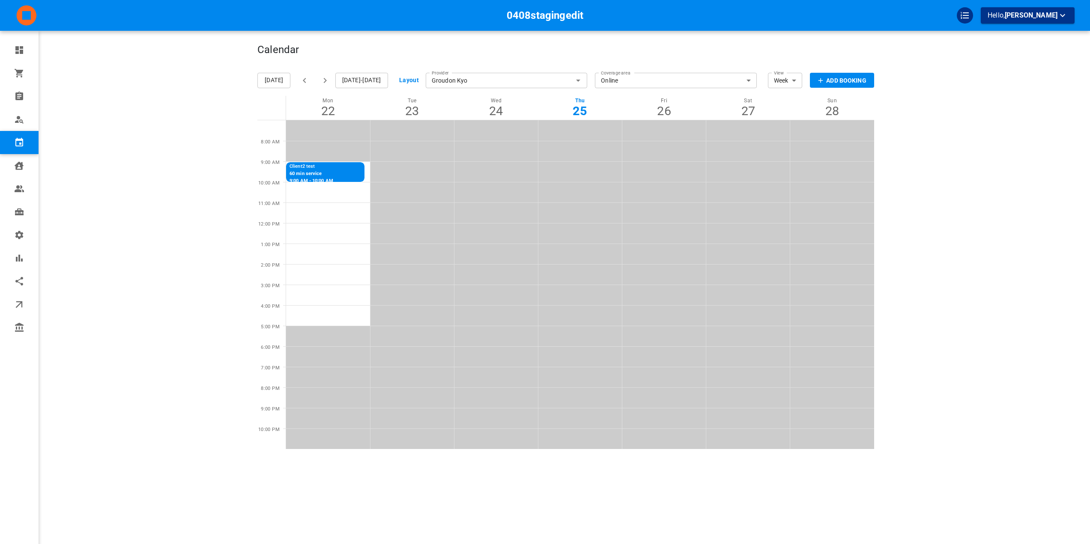
click at [530, 75] on input "Groudon Kyo" at bounding box center [507, 80] width 162 height 19
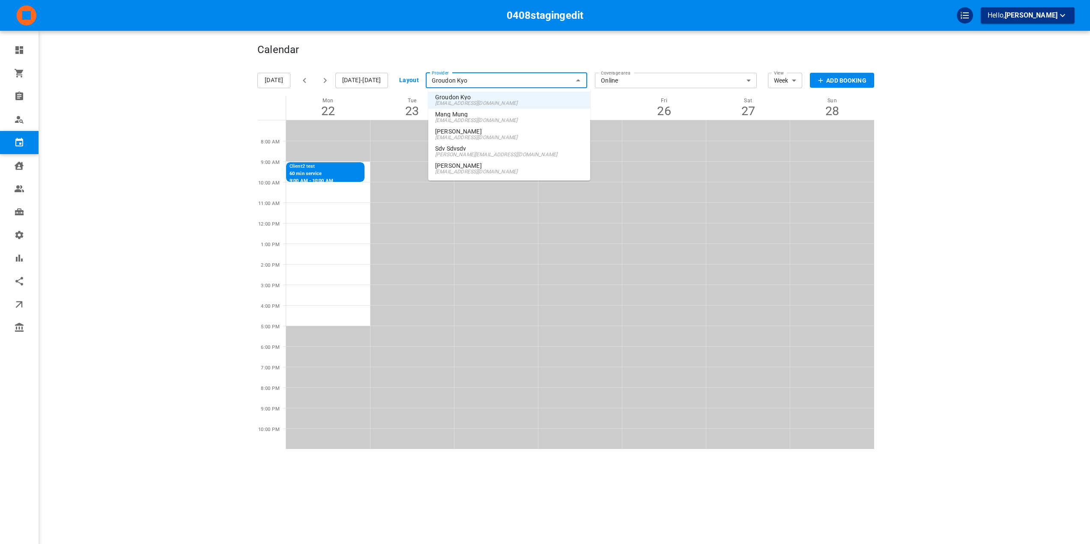
click at [503, 166] on p "Wanda Clune" at bounding box center [509, 166] width 148 height 6
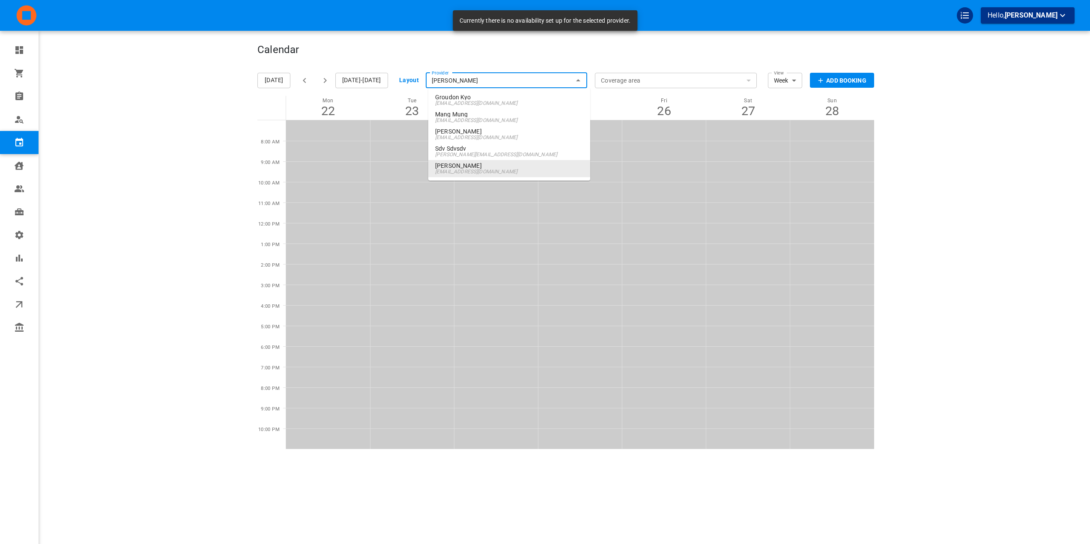
click at [481, 80] on input "Wanda Clune" at bounding box center [507, 80] width 162 height 19
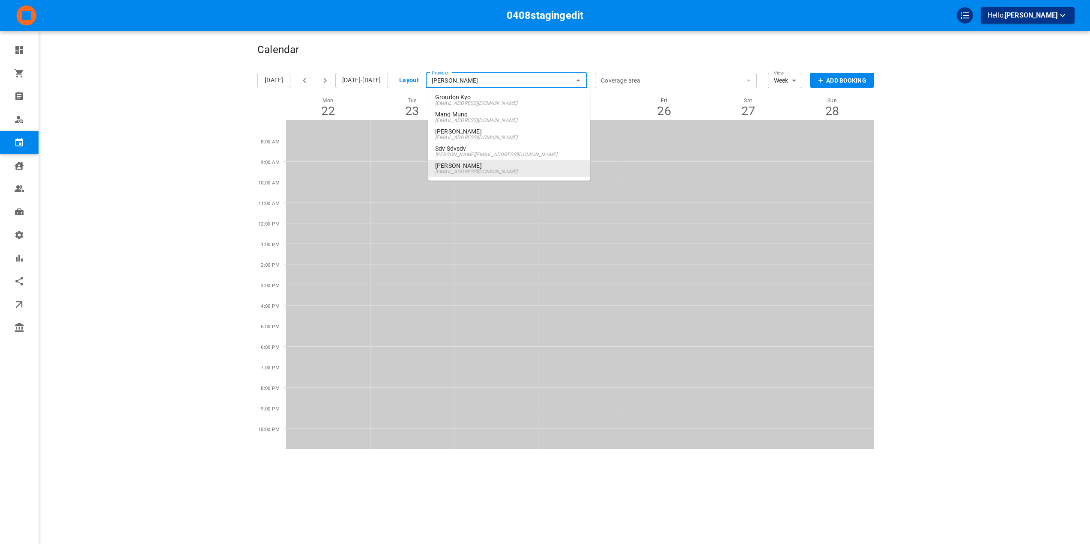
click at [477, 78] on input "Wanda Clune" at bounding box center [507, 80] width 162 height 19
click at [477, 132] on p "[PERSON_NAME]" at bounding box center [509, 131] width 148 height 6
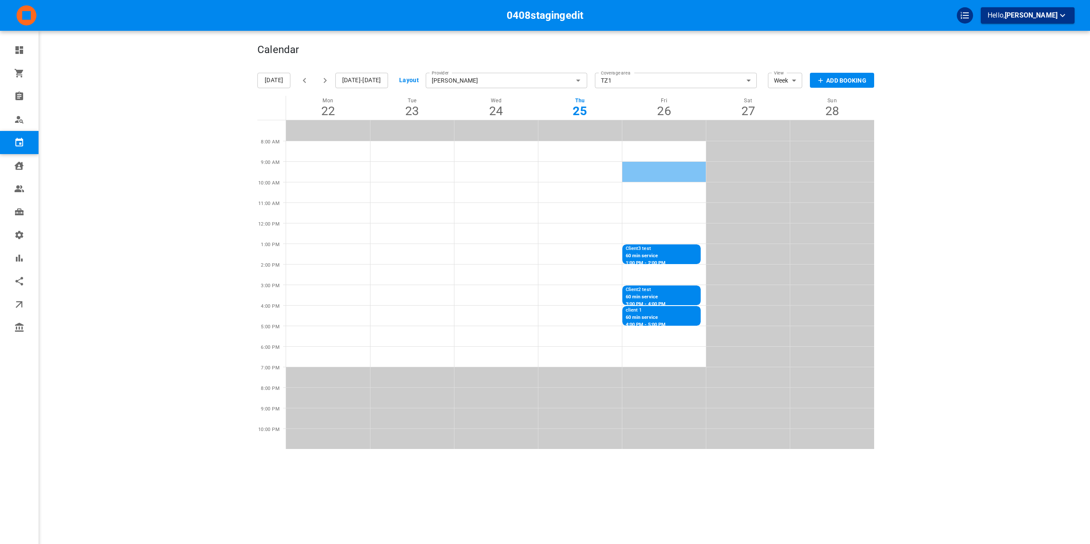
click at [663, 171] on td at bounding box center [664, 171] width 84 height 21
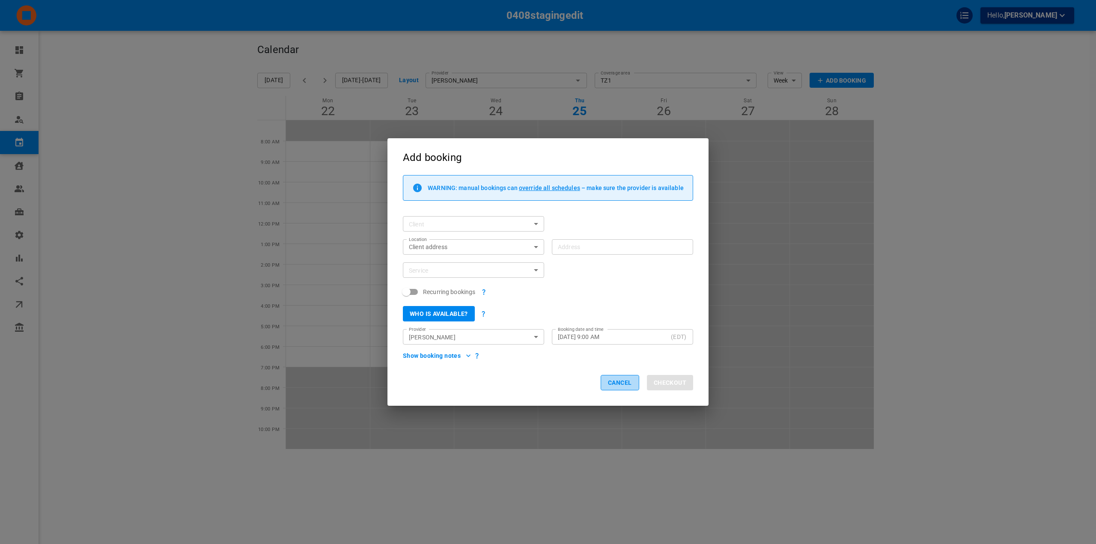
click at [614, 383] on button "Cancel" at bounding box center [620, 382] width 39 height 15
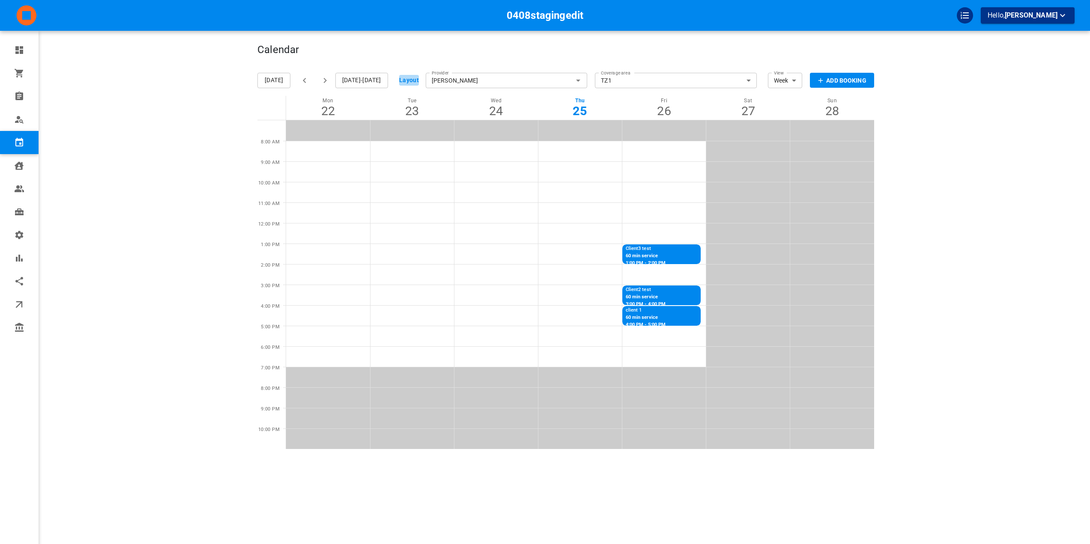
click at [414, 80] on button "Layout" at bounding box center [409, 80] width 20 height 11
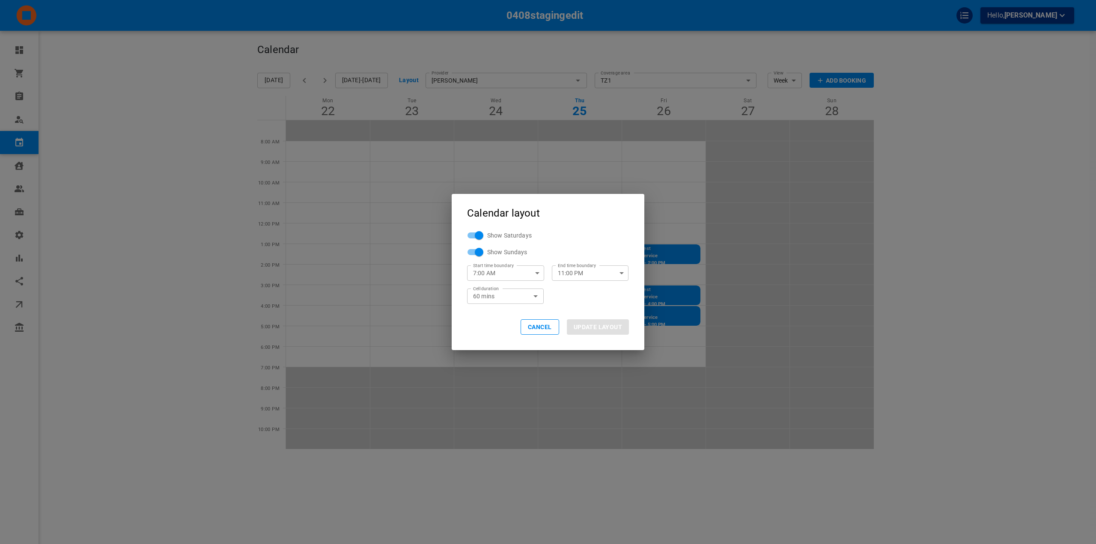
click at [528, 290] on div "60 mins 60 Cell duration" at bounding box center [505, 296] width 77 height 15
click at [527, 295] on body "0408stagingedit Hello, Omar Tahir Dashboard Orders Bookings Who is available Ca…" at bounding box center [548, 298] width 1096 height 597
click at [520, 322] on li "30 mins" at bounding box center [505, 325] width 77 height 14
type input "30"
click at [592, 325] on button "UPDATE LAYOUT" at bounding box center [598, 326] width 62 height 15
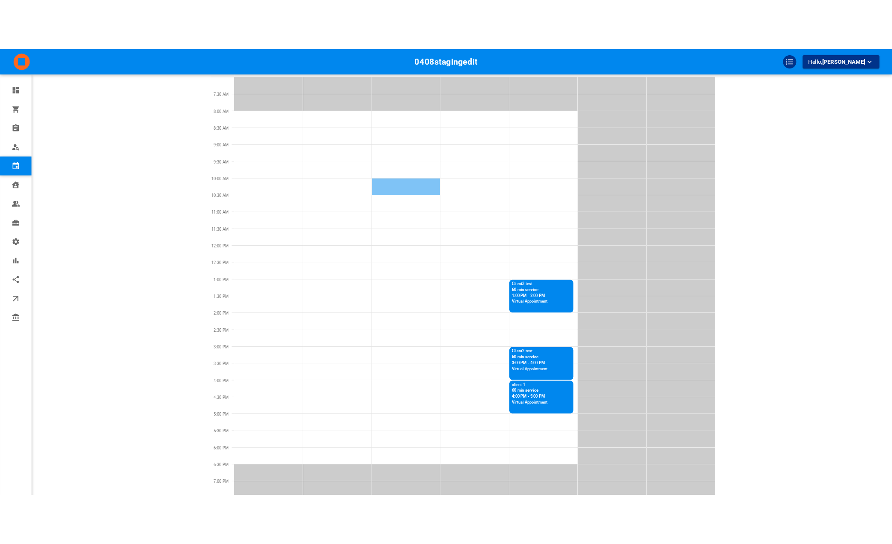
scroll to position [86, 0]
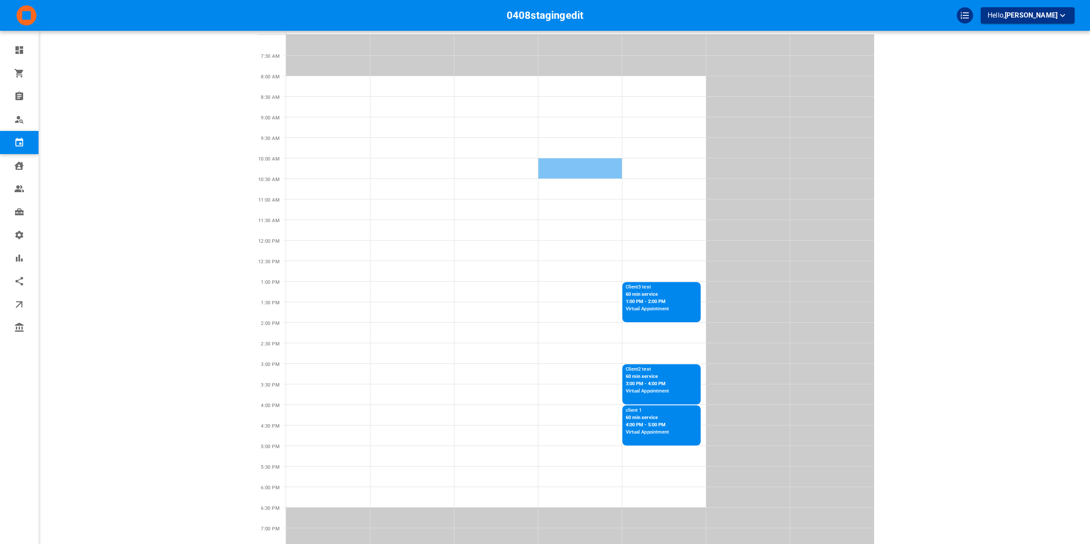
click at [552, 163] on td at bounding box center [580, 168] width 84 height 21
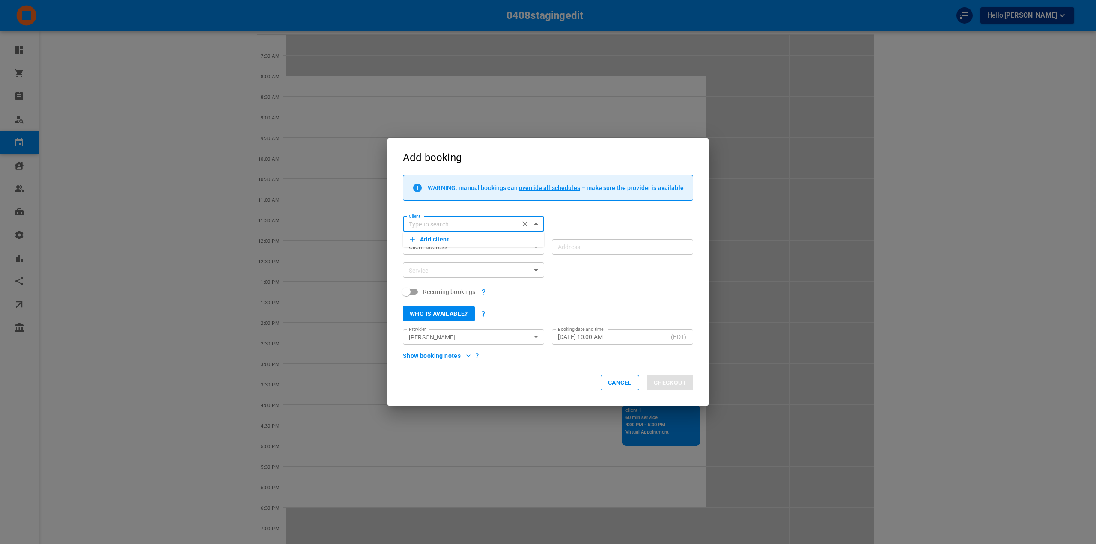
type input "b"
click at [477, 224] on input "Client" at bounding box center [466, 224] width 122 height 11
click at [465, 238] on p "client 1" at bounding box center [474, 237] width 128 height 6
type input "client 1"
type input "1111 Davis Dr, Newmarket, ON L3Y 8X2, Canada"
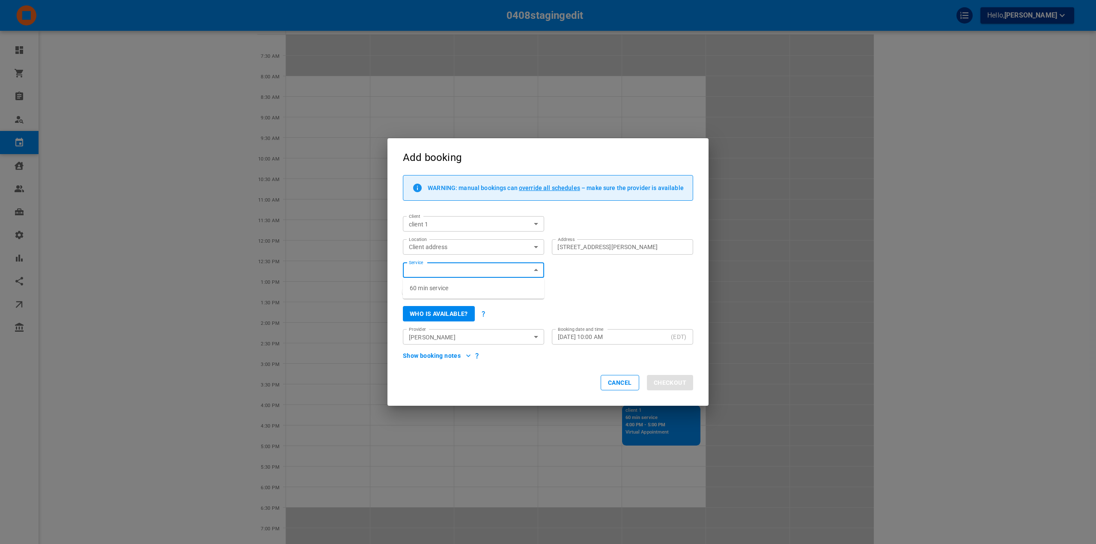
click at [445, 292] on span "60 min service" at bounding box center [429, 288] width 39 height 7
type input "60 min service"
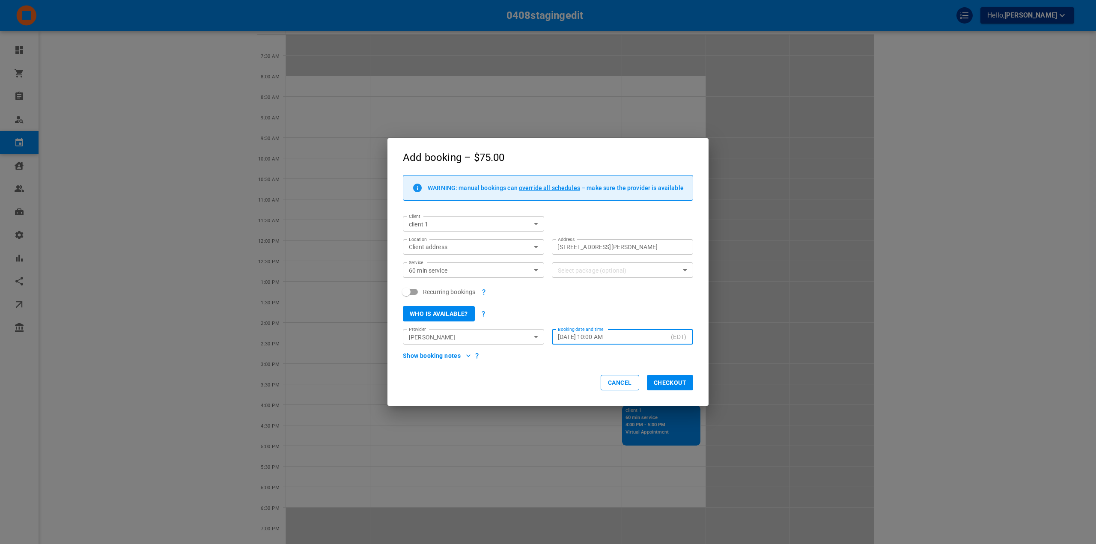
click at [444, 315] on button "Who is available?" at bounding box center [439, 313] width 72 height 15
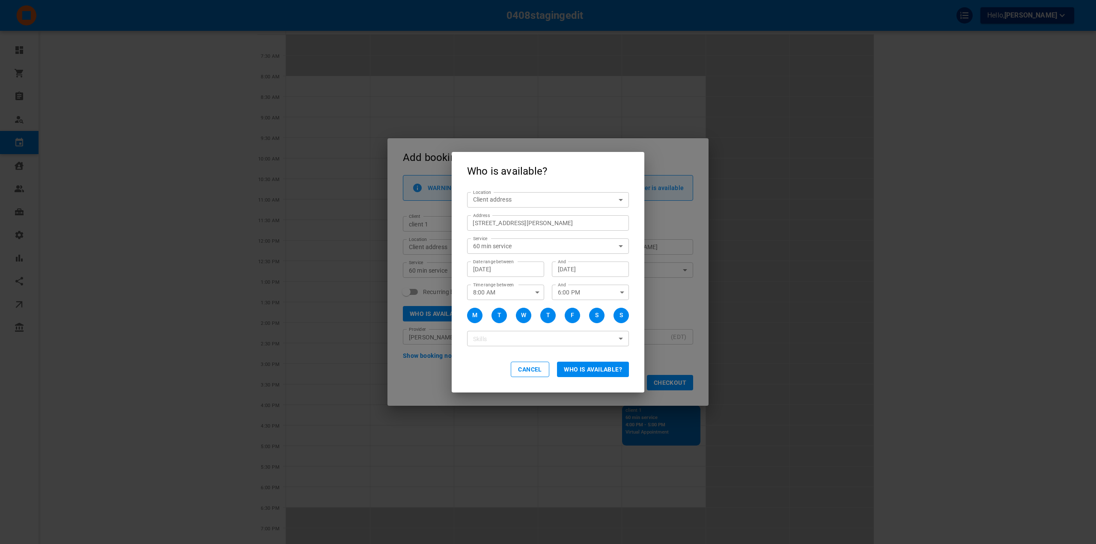
click at [583, 367] on button "Who is available?" at bounding box center [593, 369] width 72 height 15
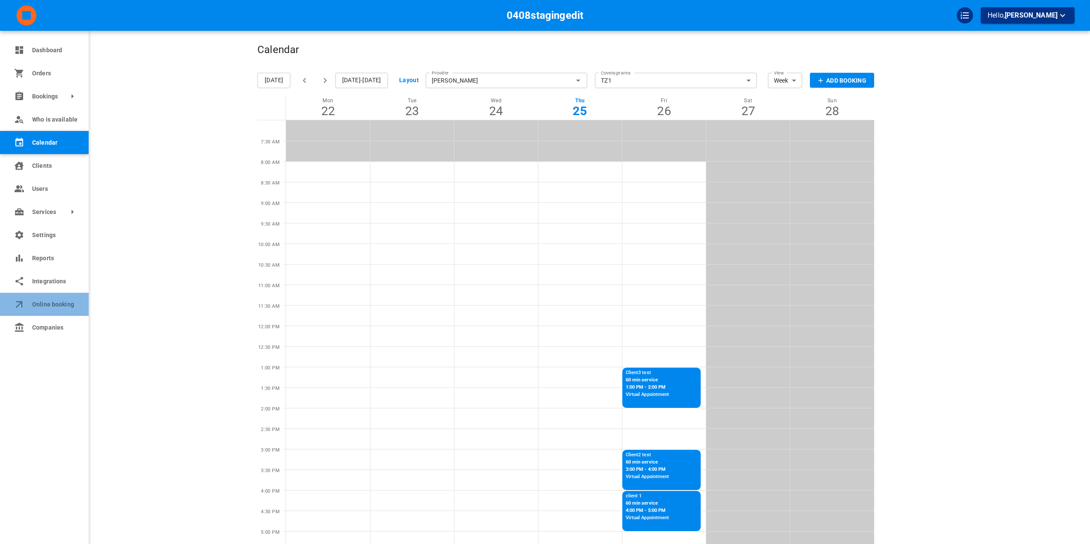
click at [41, 305] on span "Online booking" at bounding box center [54, 304] width 44 height 9
